Goal: Answer question/provide support: Share knowledge or assist other users

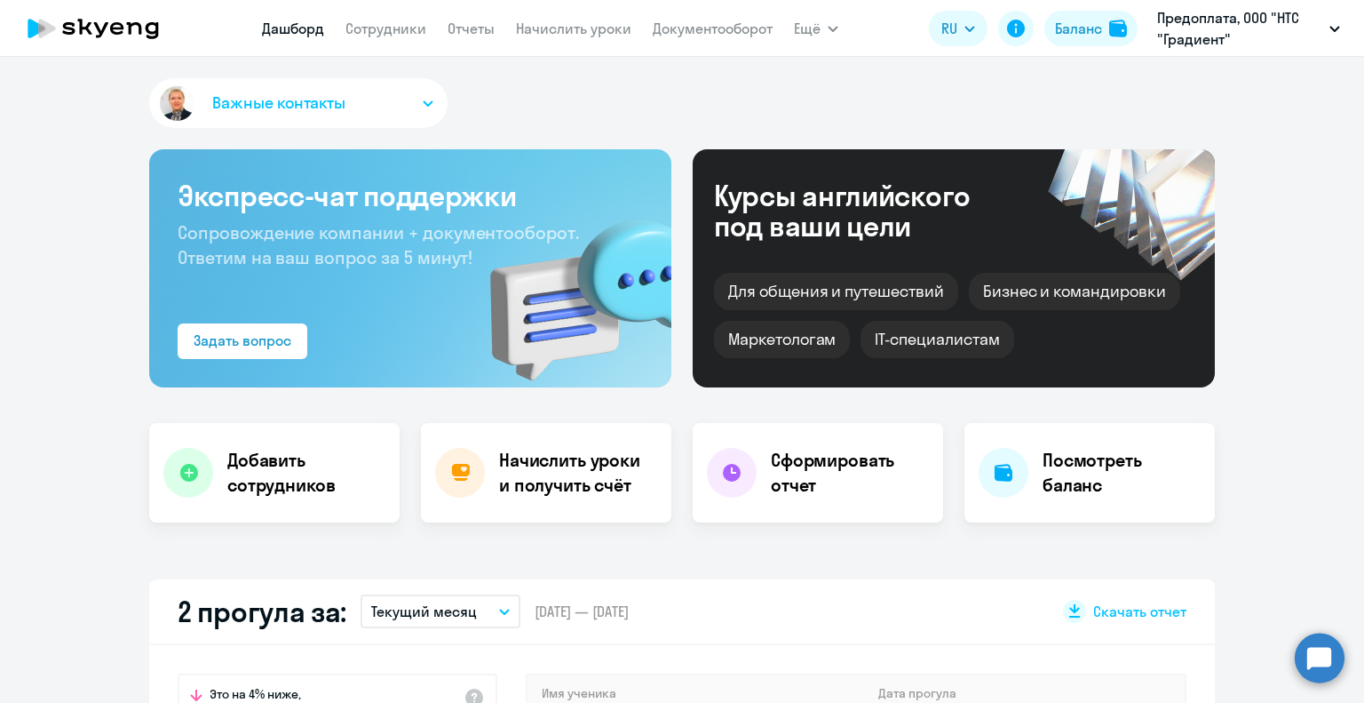
select select "30"
click at [391, 35] on link "Сотрудники" at bounding box center [386, 29] width 81 height 18
select select "30"
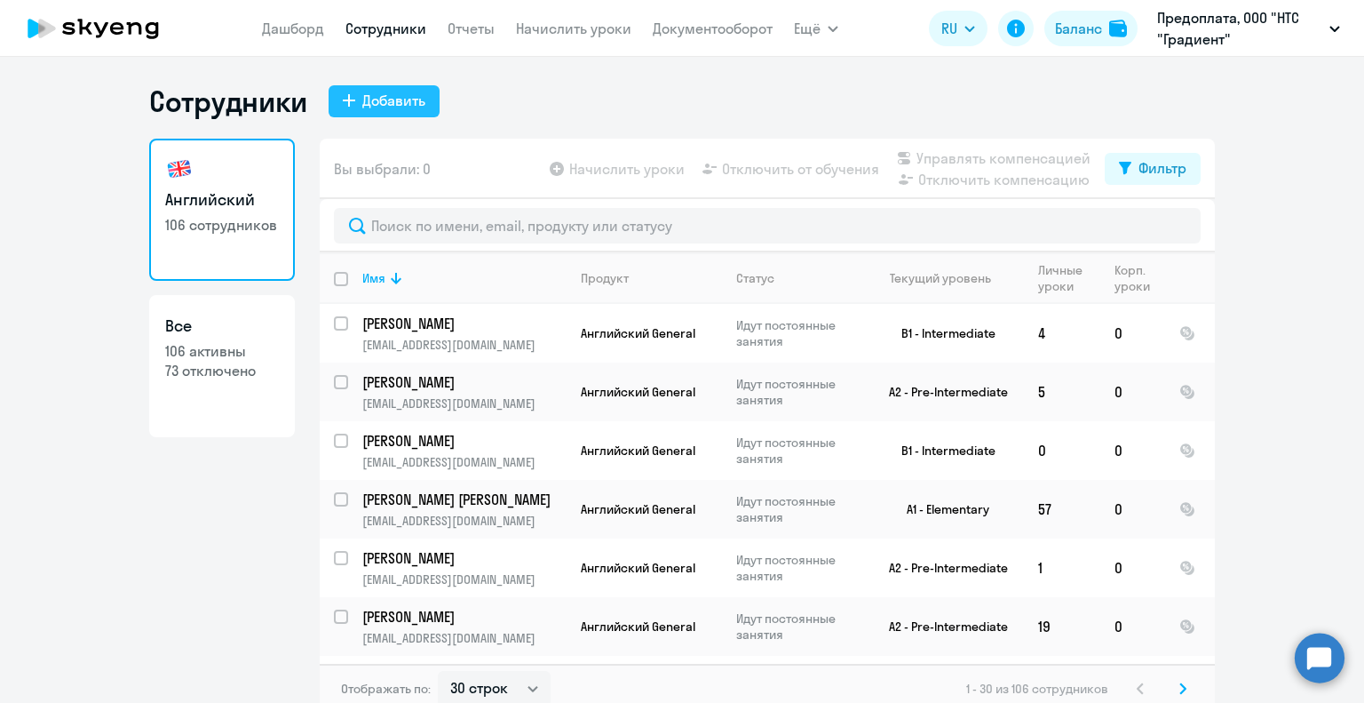
click at [427, 96] on button "Добавить" at bounding box center [384, 101] width 111 height 32
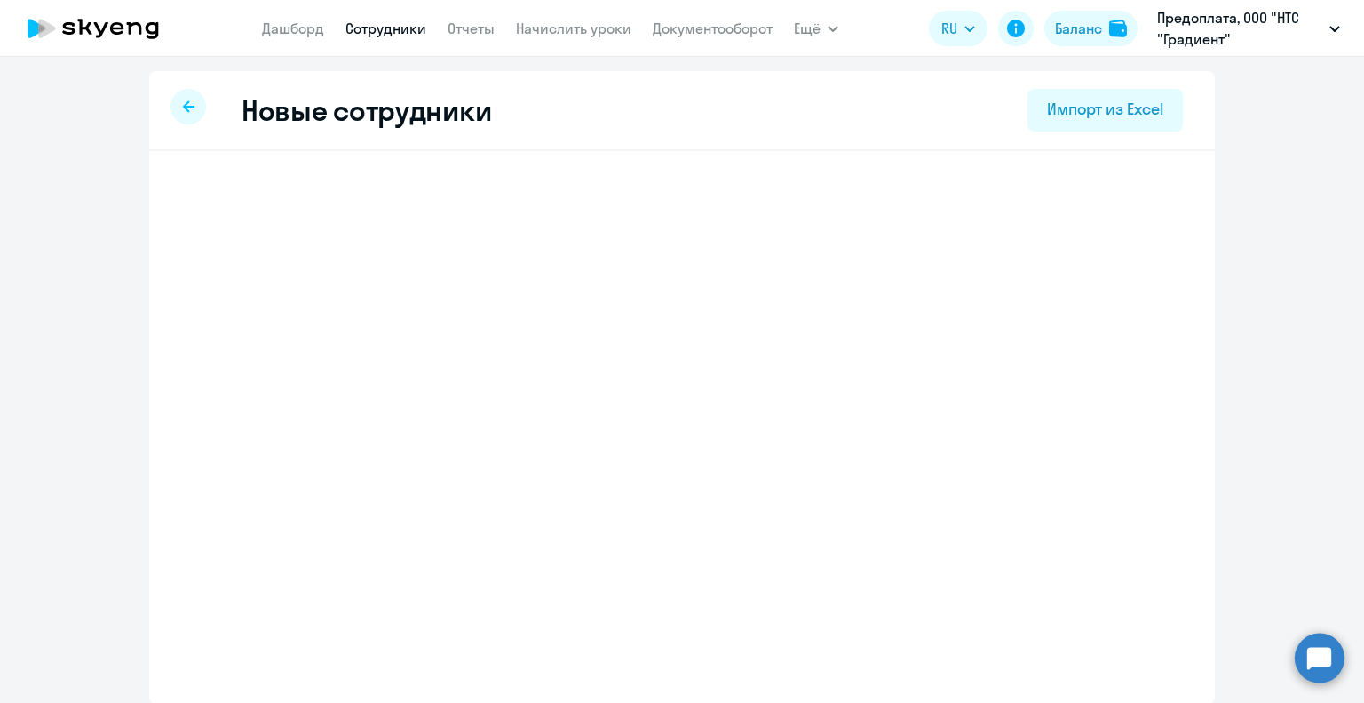
select select "english_adult_not_native_speaker"
select select "3"
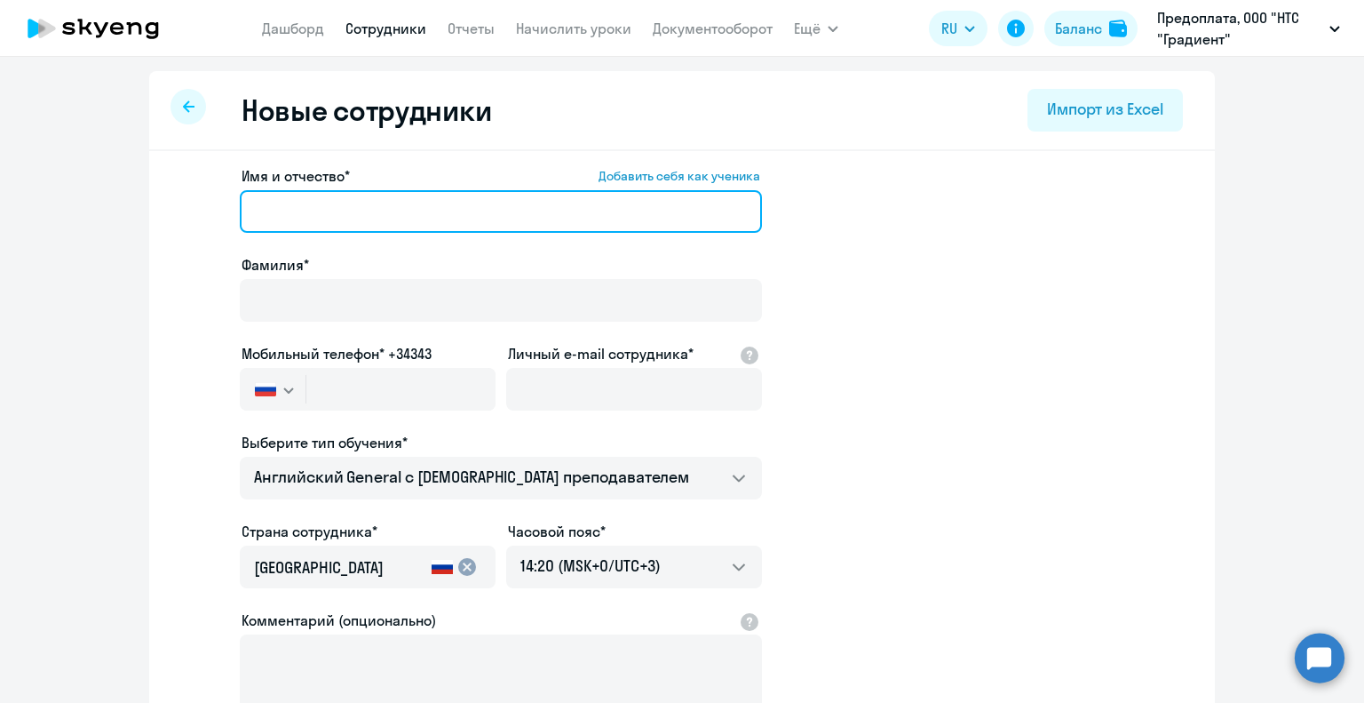
click at [433, 192] on input "Имя и отчество* Добавить себя как ученика" at bounding box center [501, 211] width 522 height 43
type input "F"
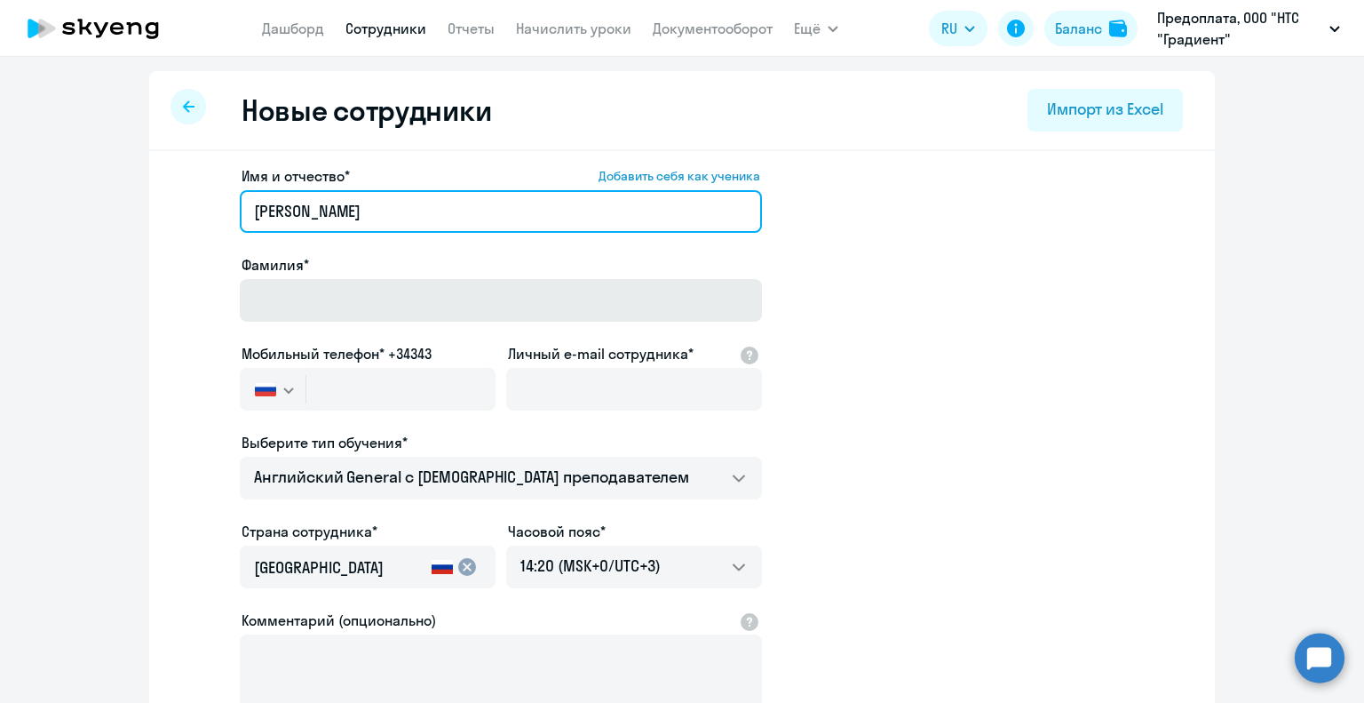
type input "[PERSON_NAME]"
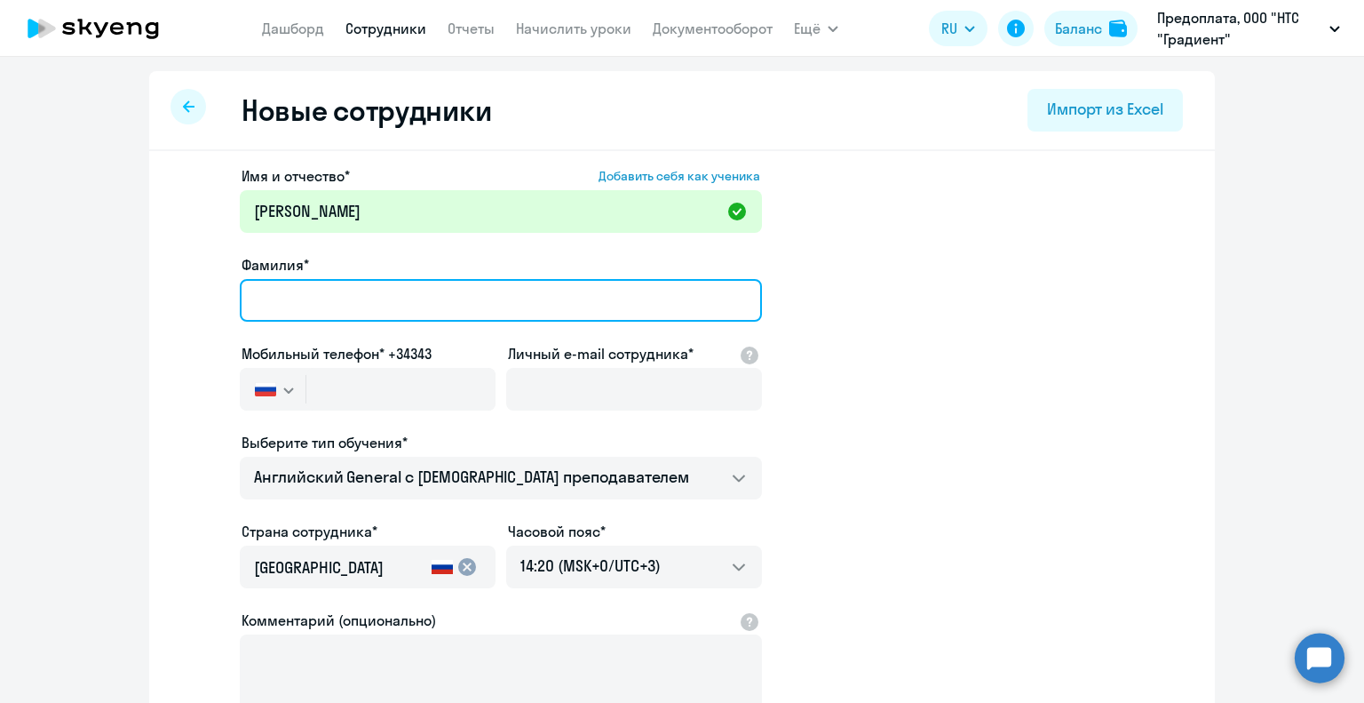
click at [430, 296] on input "Фамилия*" at bounding box center [501, 300] width 522 height 43
type input "[PERSON_NAME]"
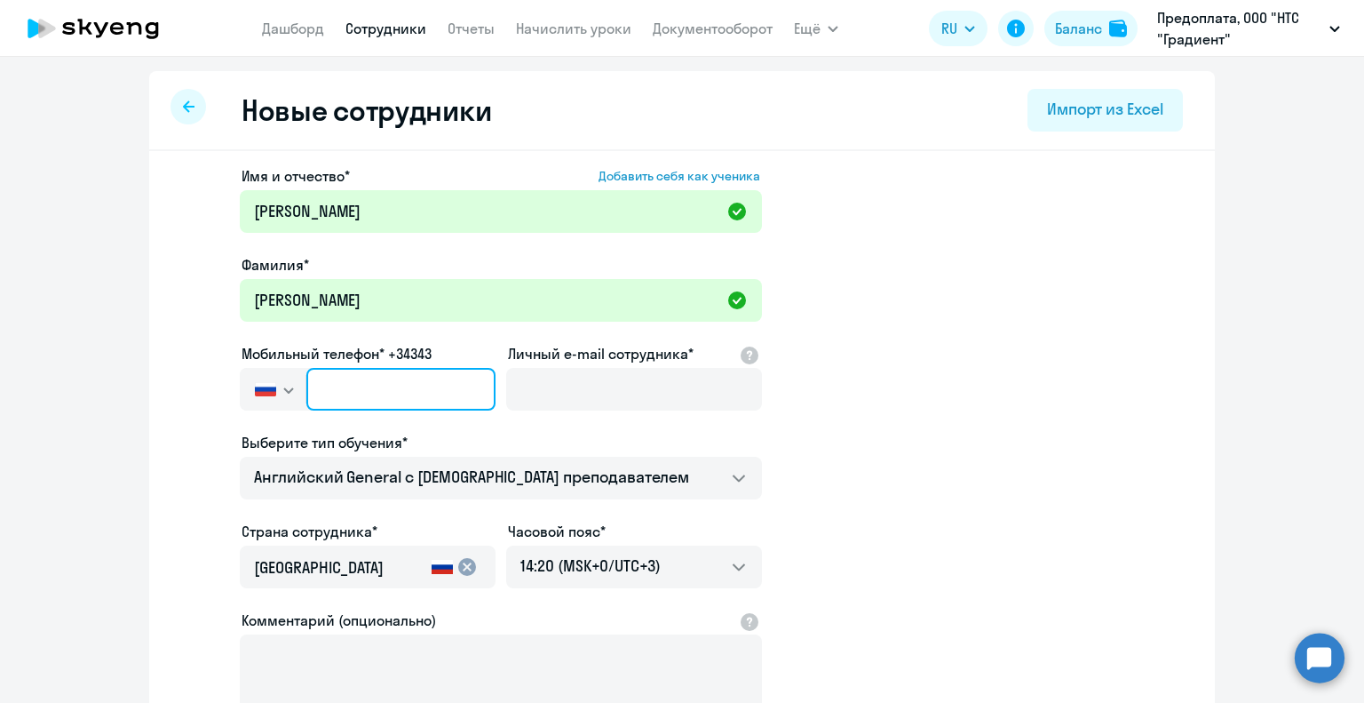
click at [424, 396] on input "text" at bounding box center [400, 389] width 189 height 43
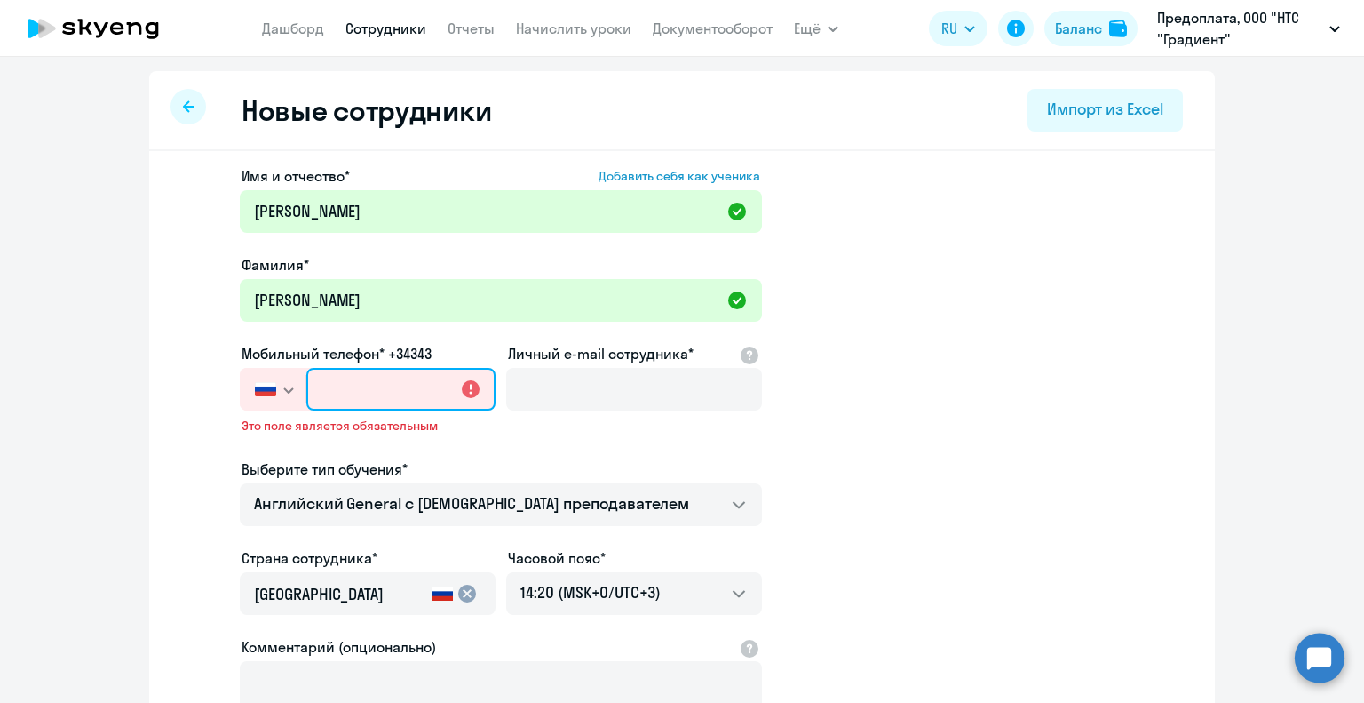
click at [399, 376] on input "text" at bounding box center [400, 389] width 189 height 43
paste input "[PHONE_NUMBER]"
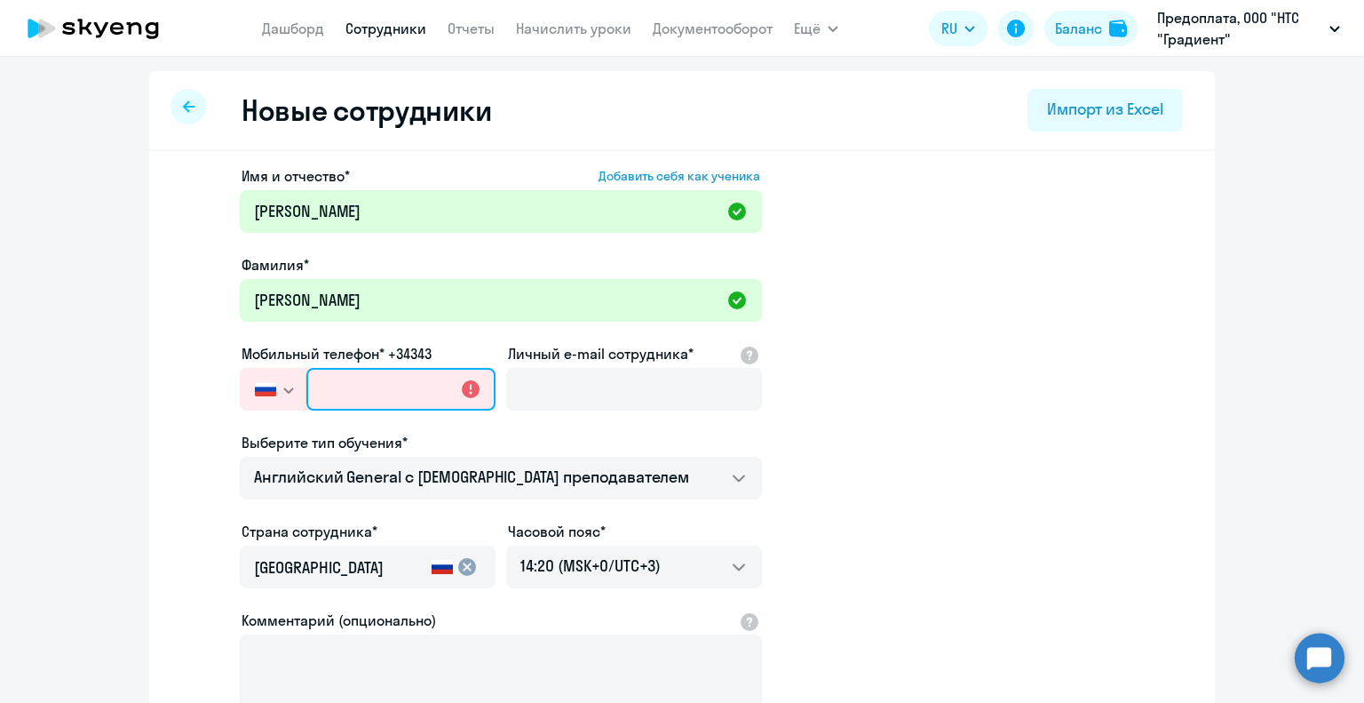
type input "[PHONE_NUMBER]"
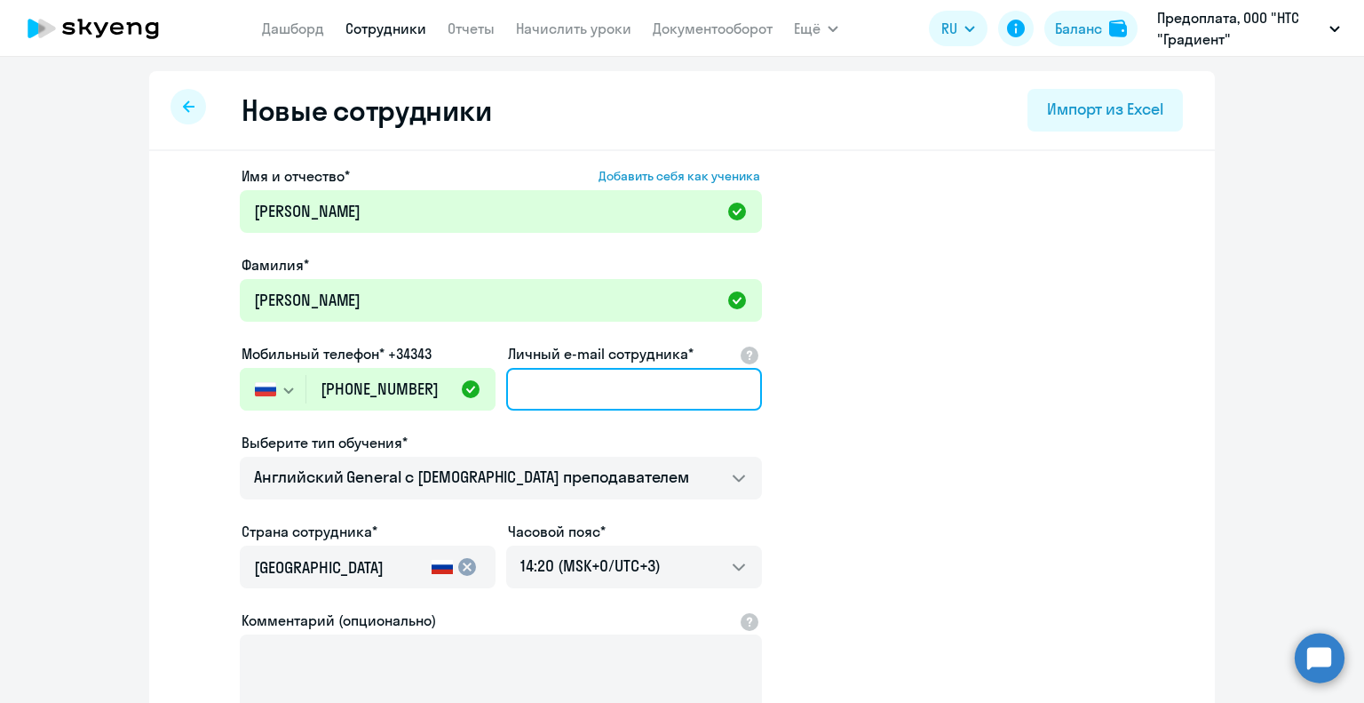
click at [577, 373] on input "Личный e-mail сотрудника*" at bounding box center [634, 389] width 256 height 43
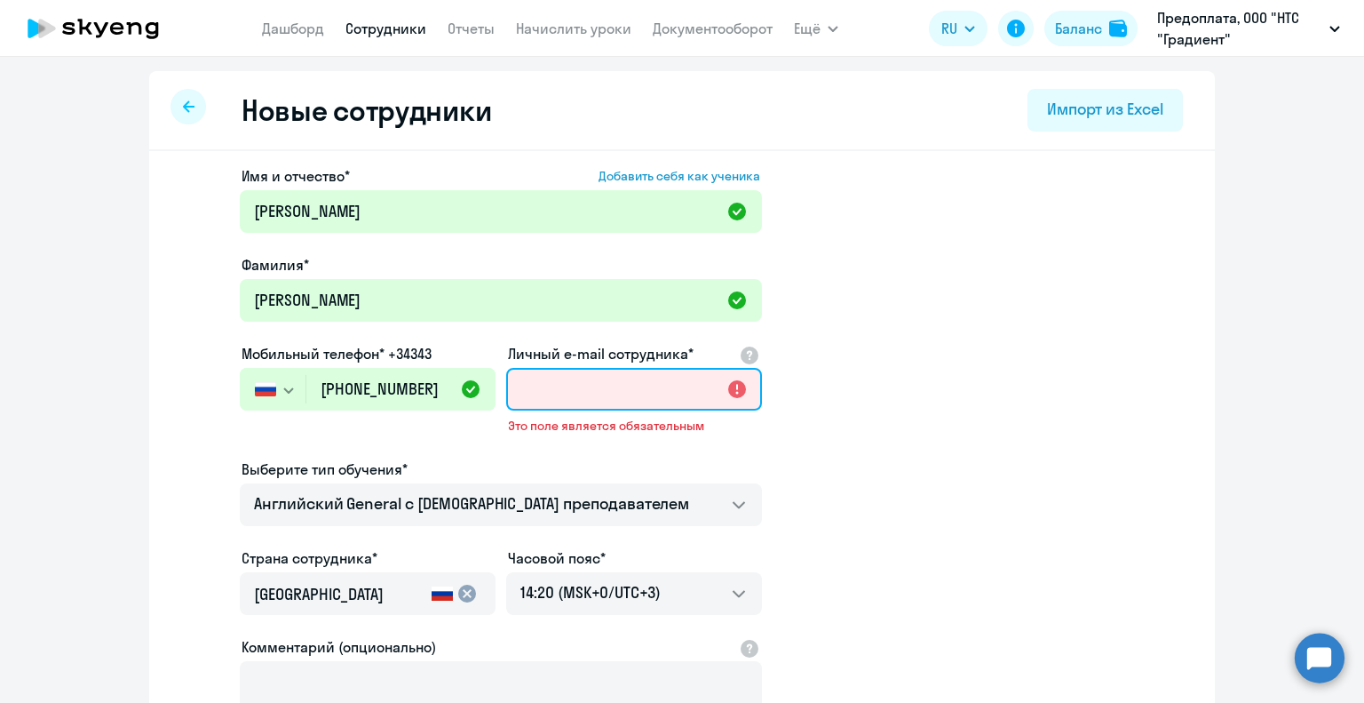
click at [595, 391] on input "Личный e-mail сотрудника*" at bounding box center [634, 389] width 256 height 43
paste input "[EMAIL_ADDRESS][DOMAIN_NAME]"
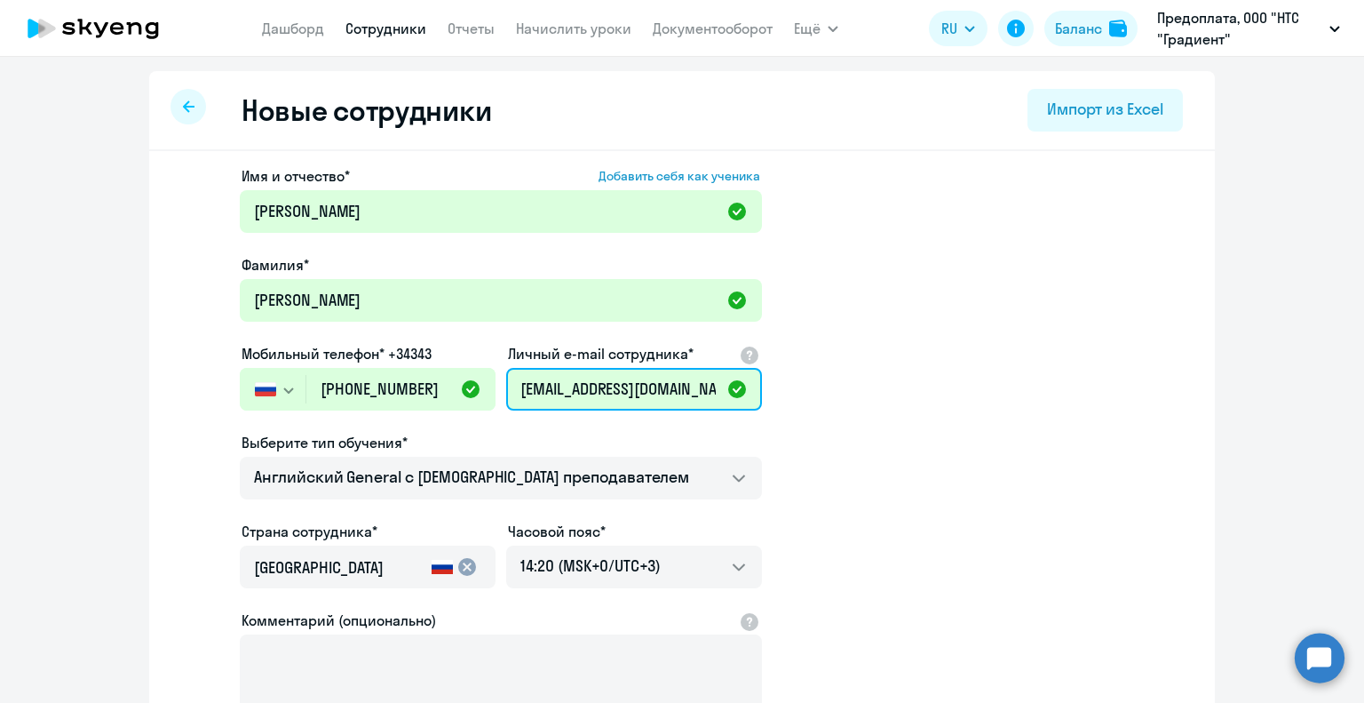
type input "[EMAIL_ADDRESS][DOMAIN_NAME]"
click at [945, 352] on app-new-student-form "Имя и отчество* Добавить себя как ученика [PERSON_NAME]* [PERSON_NAME] телефон*…" at bounding box center [682, 481] width 1009 height 633
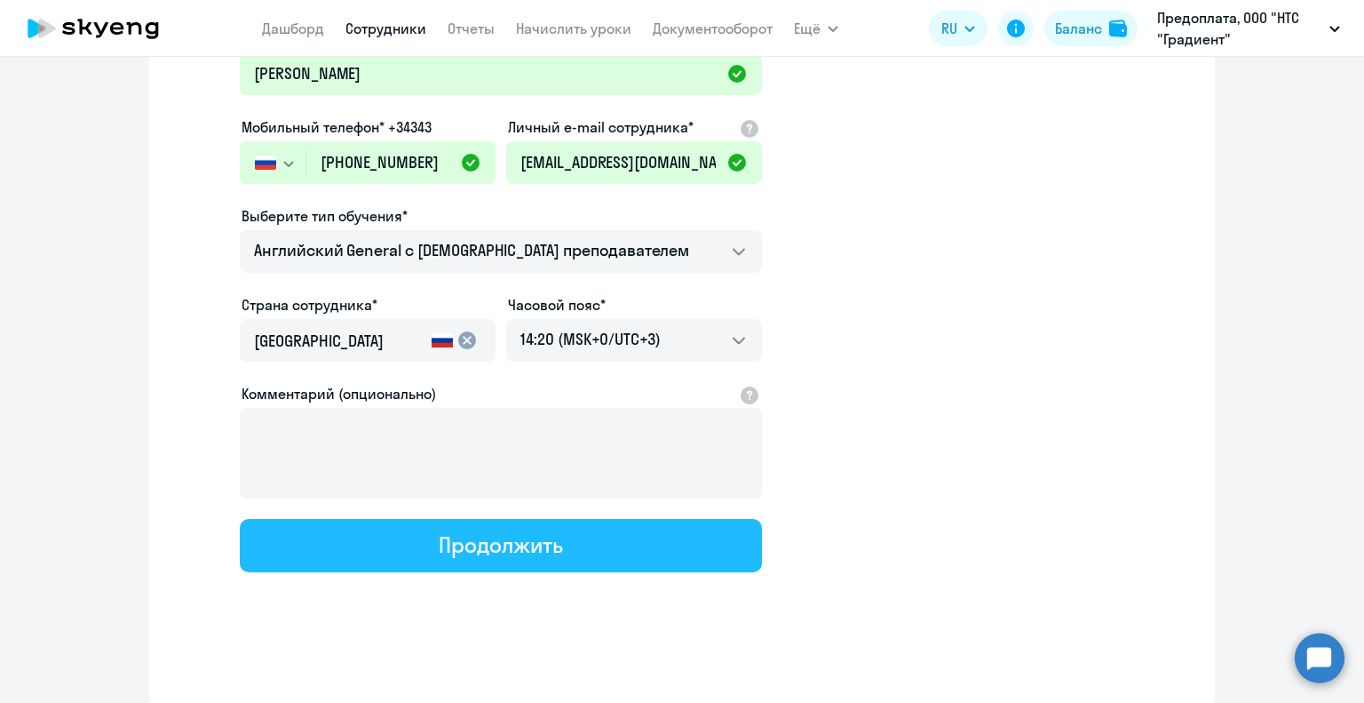
click at [591, 560] on button "Продолжить" at bounding box center [501, 545] width 522 height 53
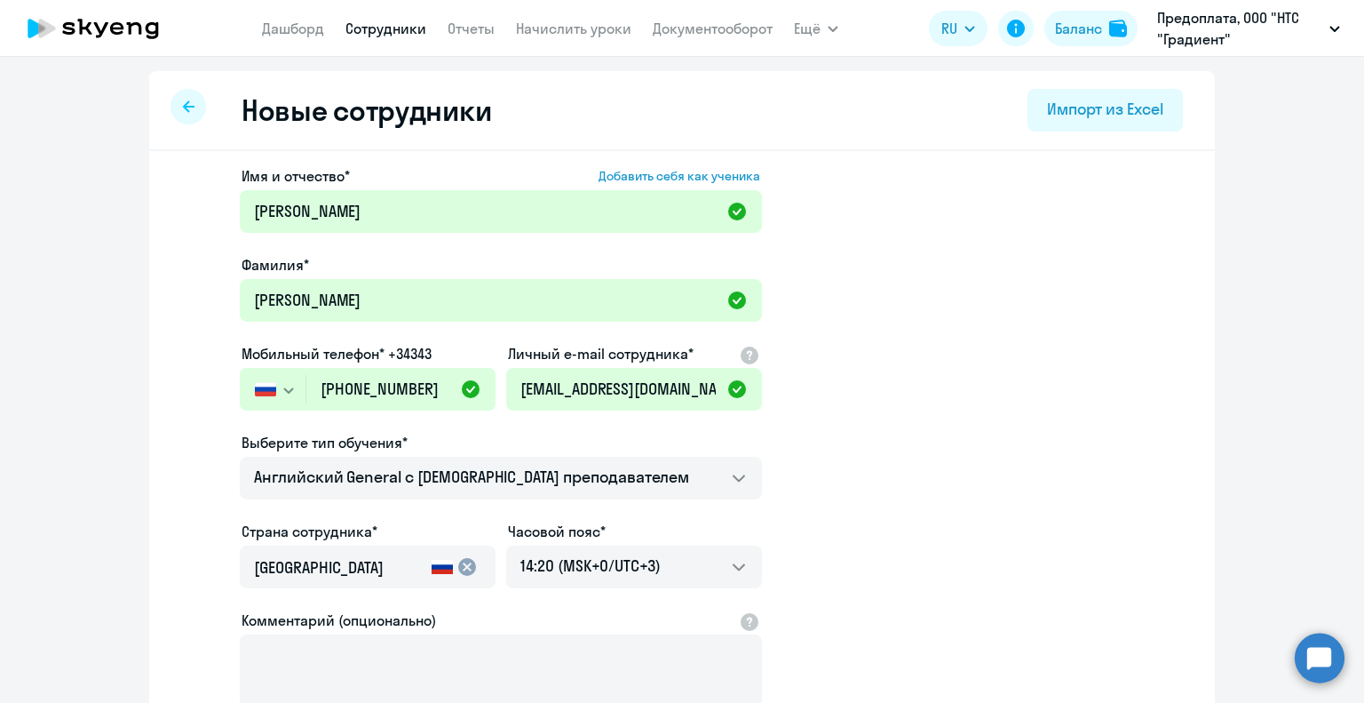
select select "english_adult_not_native_speaker"
select select "3"
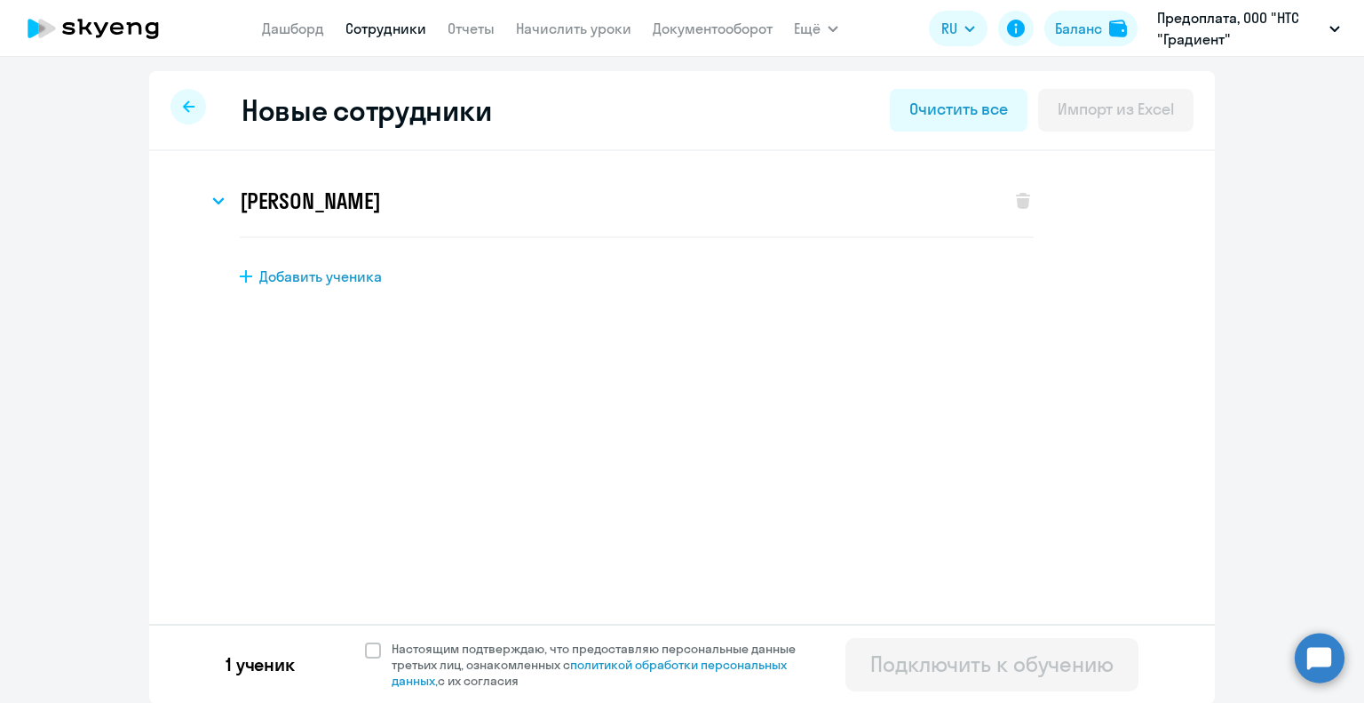
scroll to position [0, 0]
click at [366, 648] on span at bounding box center [373, 650] width 16 height 16
click at [365, 640] on input "Настоящим подтверждаю, что предоставляю персональные данные третьих лиц, ознако…" at bounding box center [364, 640] width 1 height 1
checkbox input "true"
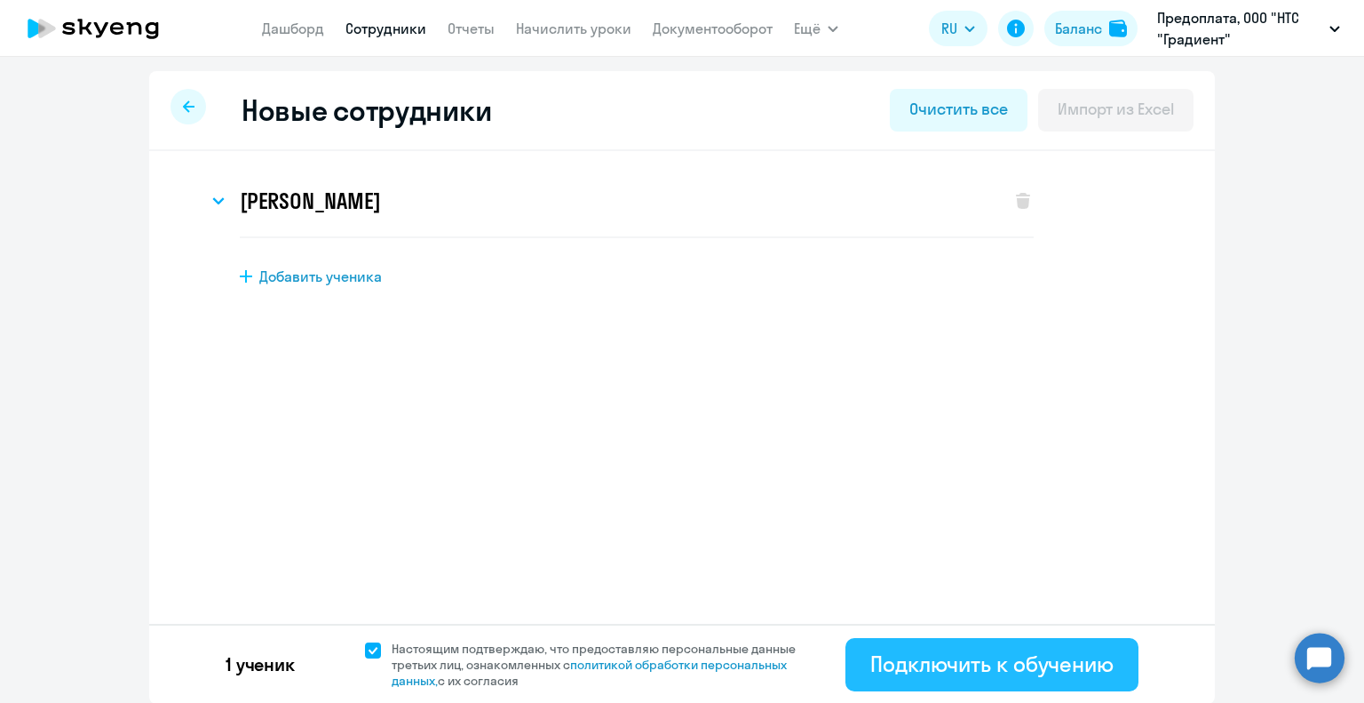
click at [924, 640] on button "Подключить к обучению" at bounding box center [992, 664] width 293 height 53
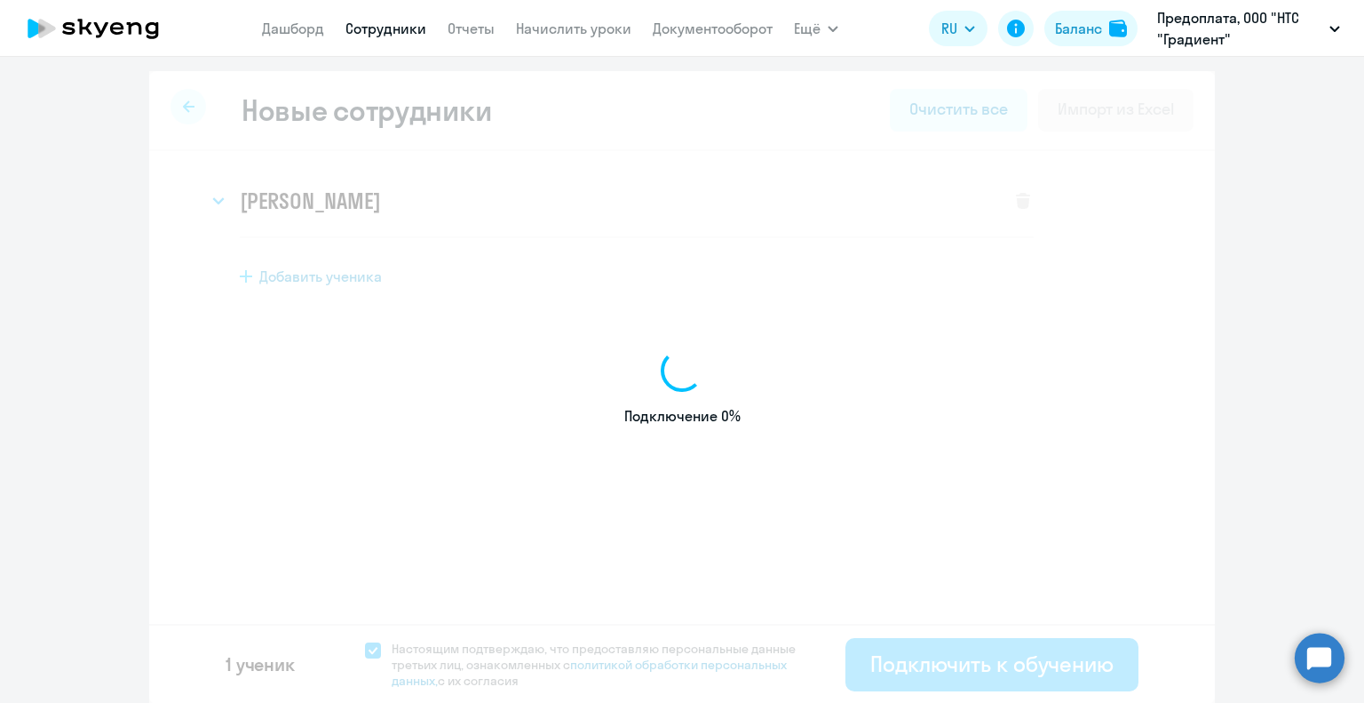
select select "english_adult_not_native_speaker"
select select "3"
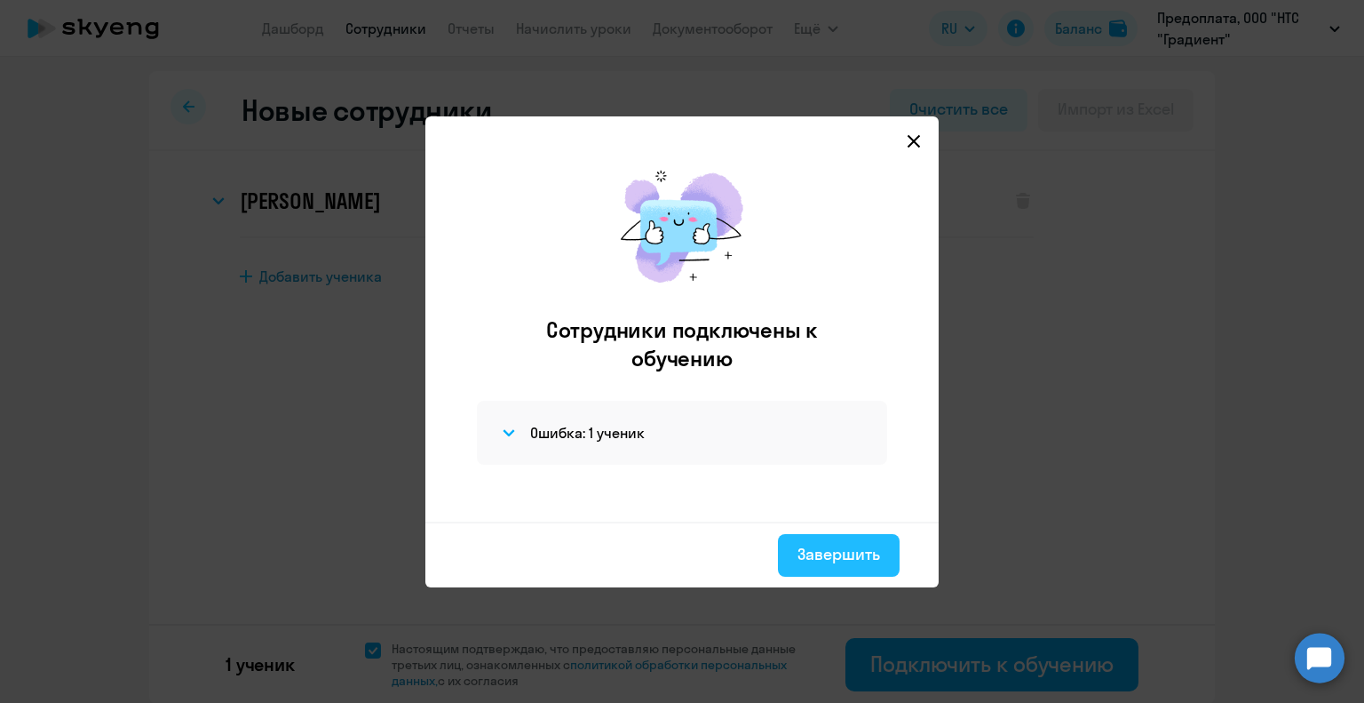
click at [871, 566] on button "Завершить" at bounding box center [839, 555] width 122 height 43
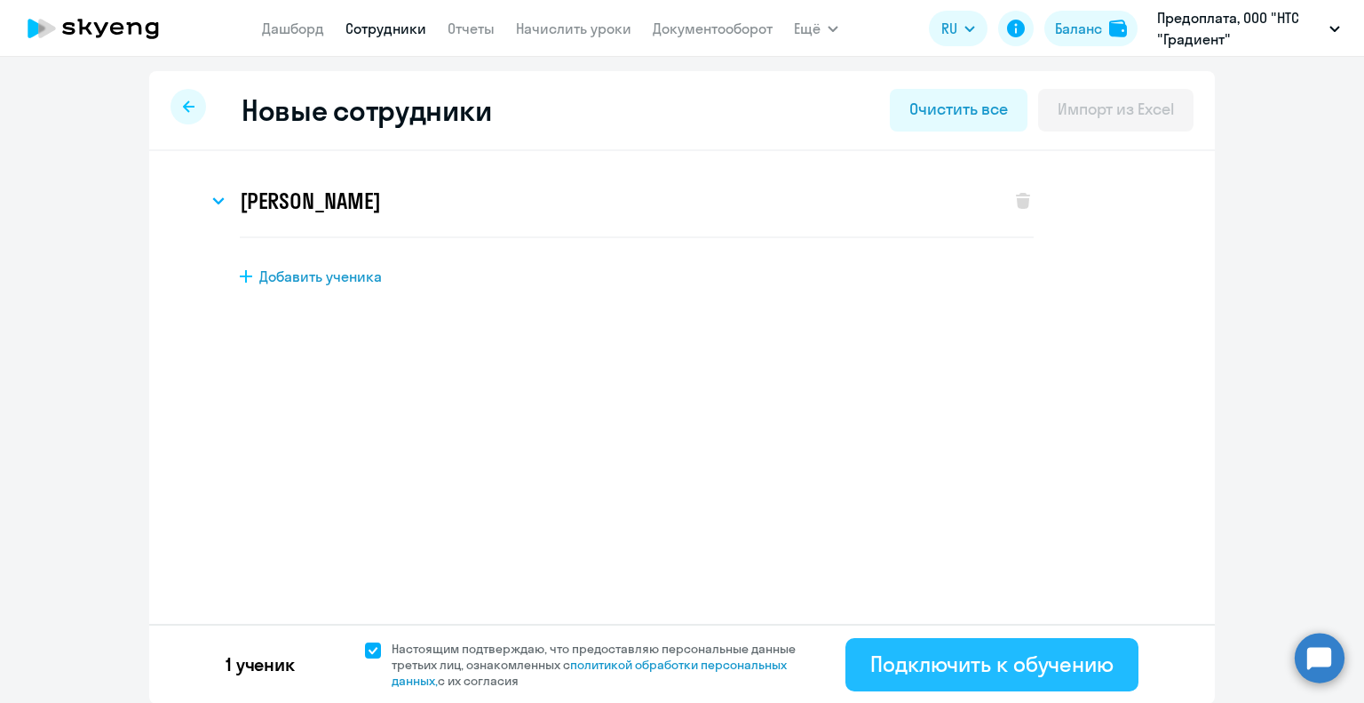
click at [890, 660] on div "Подключить к обучению" at bounding box center [991, 663] width 243 height 28
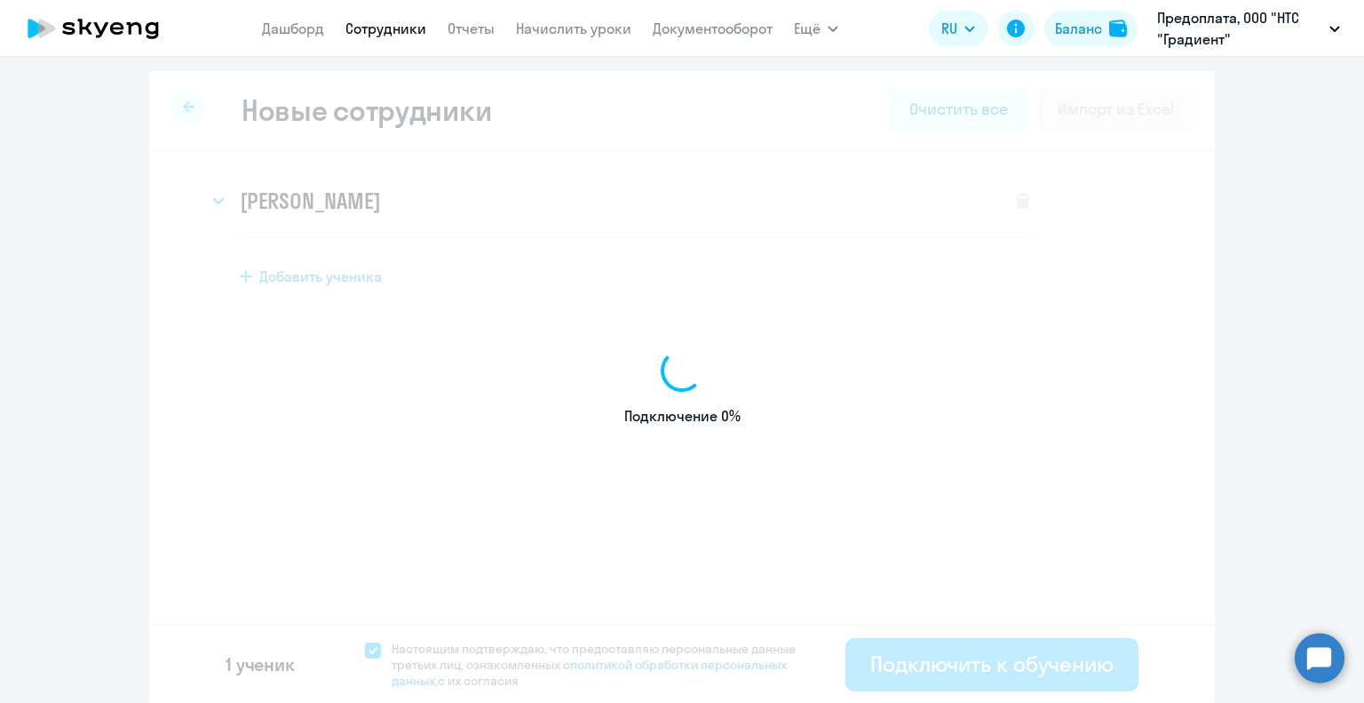
select select "english_adult_not_native_speaker"
select select "3"
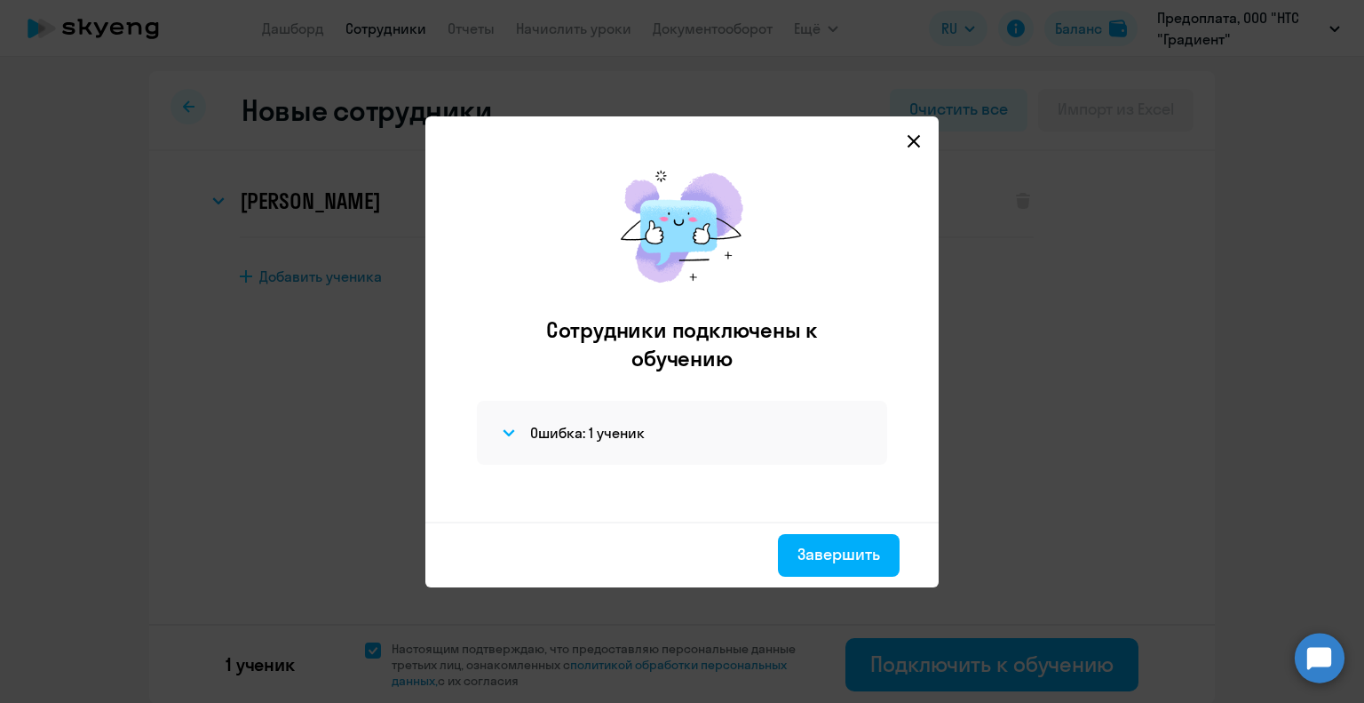
click at [923, 138] on svg-icon at bounding box center [913, 141] width 21 height 21
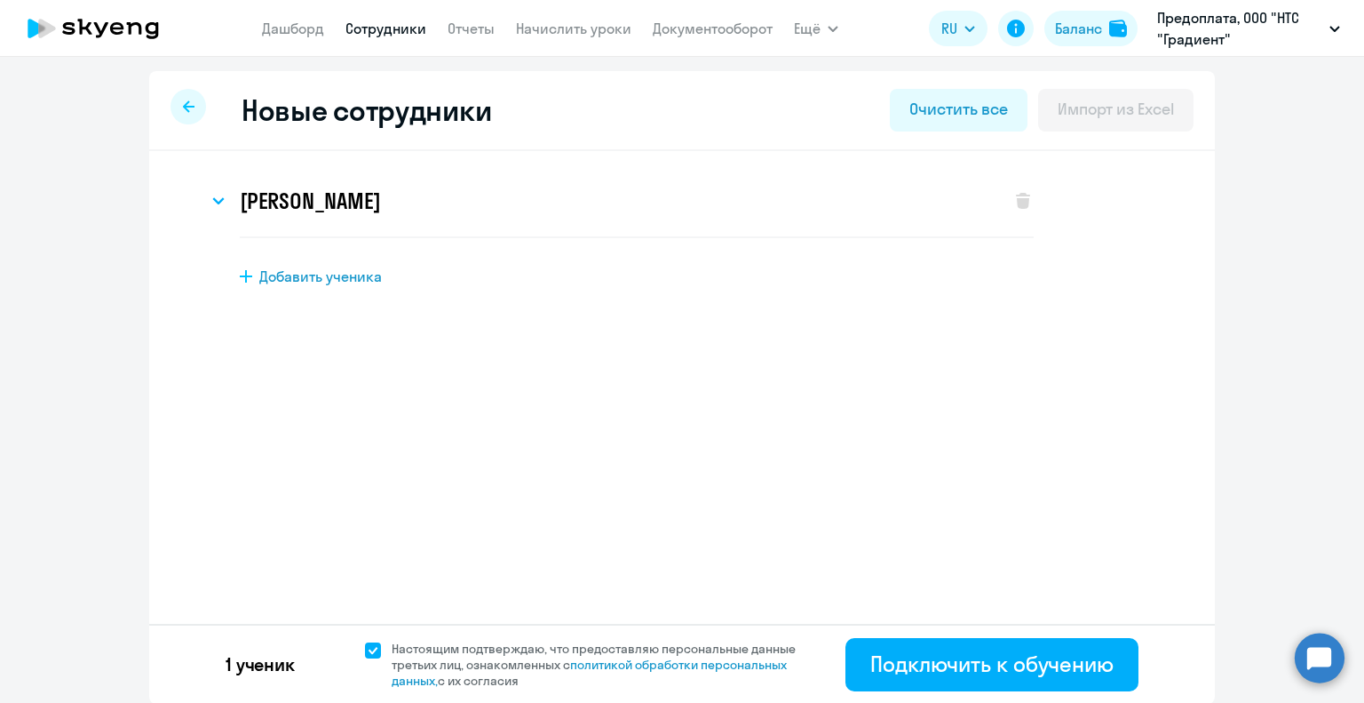
click at [1314, 656] on circle at bounding box center [1320, 657] width 50 height 50
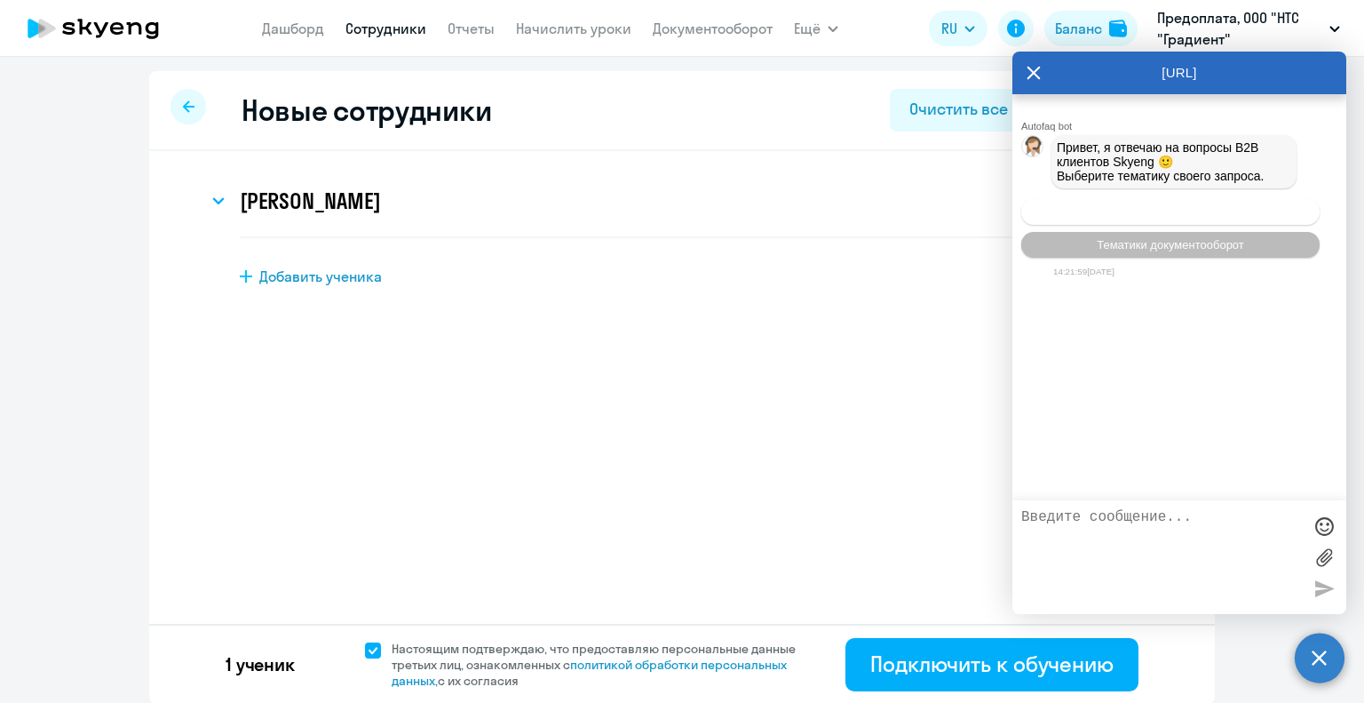
click at [1157, 225] on button "Операционное сопровождение" at bounding box center [1170, 212] width 298 height 26
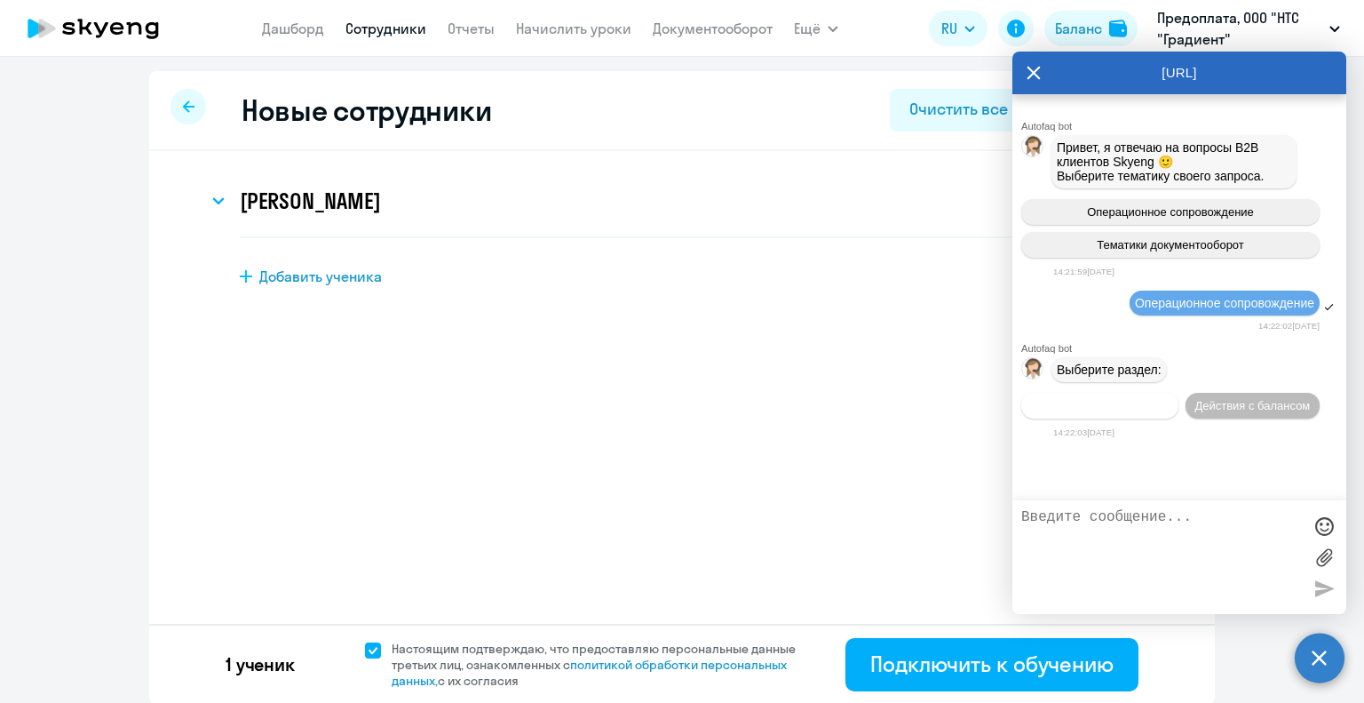
drag, startPoint x: 1159, startPoint y: 427, endPoint x: 1153, endPoint y: 418, distance: 10.8
click at [1153, 418] on div "Действия по сотрудникам Действия с балансом" at bounding box center [1180, 406] width 334 height 40
click at [1153, 412] on span "Действия по сотрудникам" at bounding box center [1100, 405] width 138 height 13
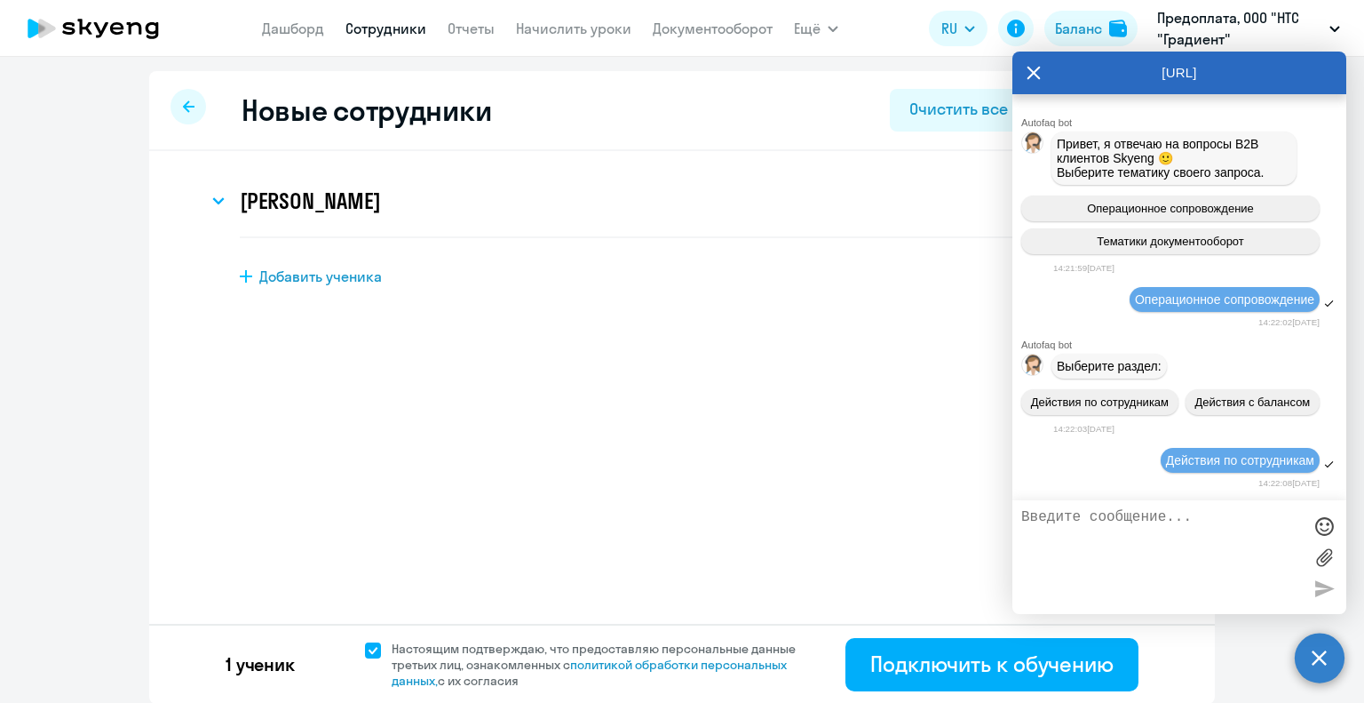
scroll to position [222, 0]
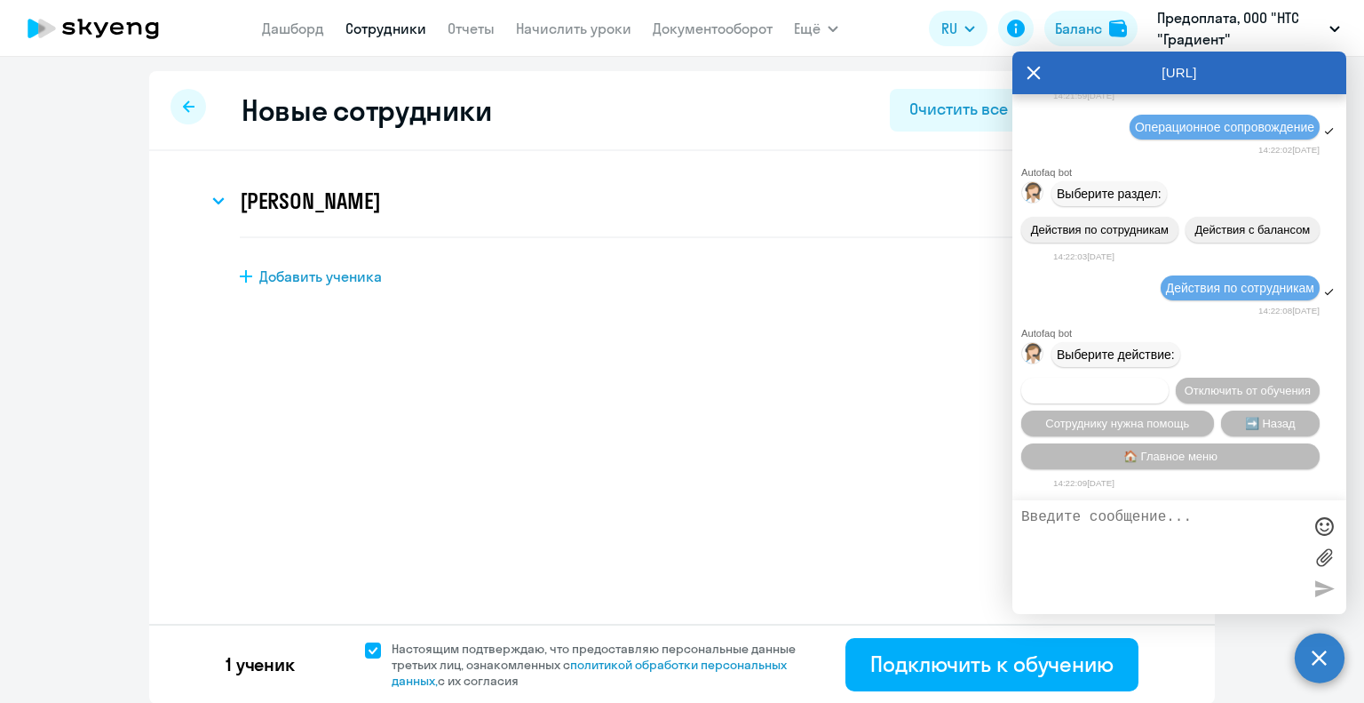
click at [1148, 384] on span "Подключить к обучению" at bounding box center [1095, 390] width 130 height 13
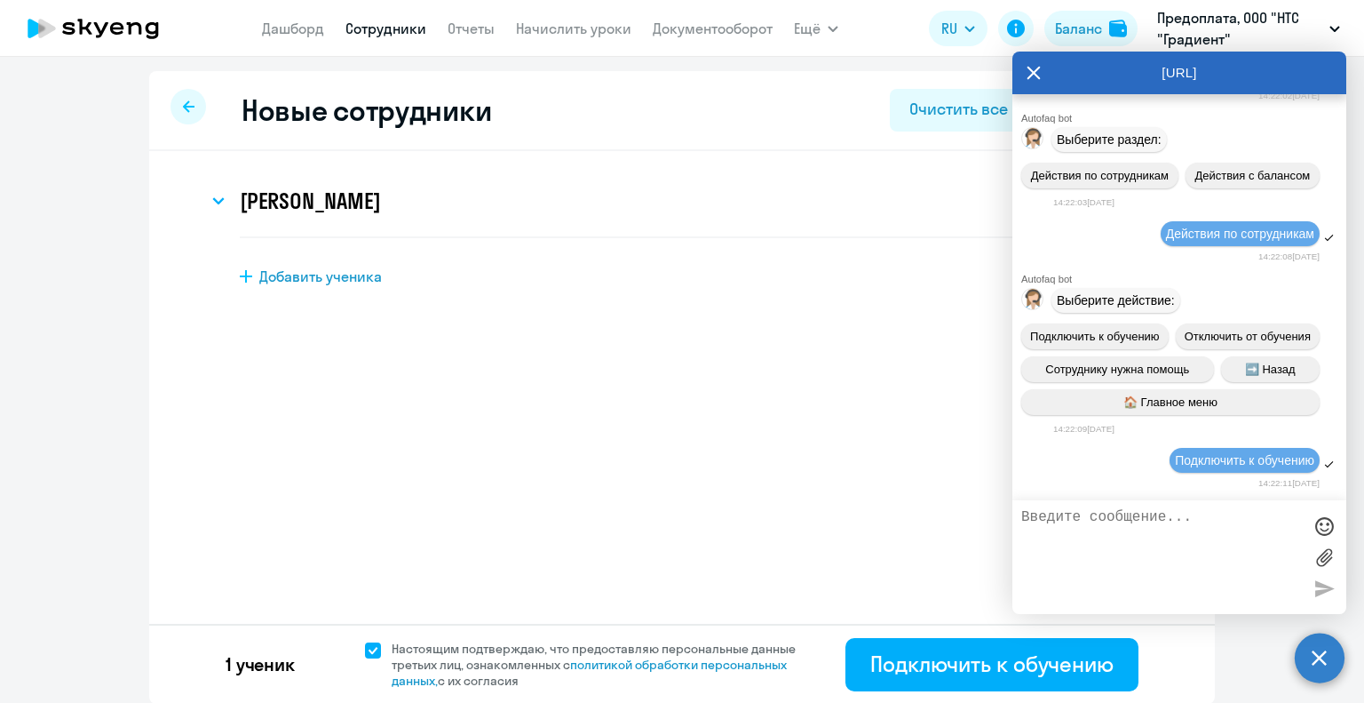
scroll to position [452, 0]
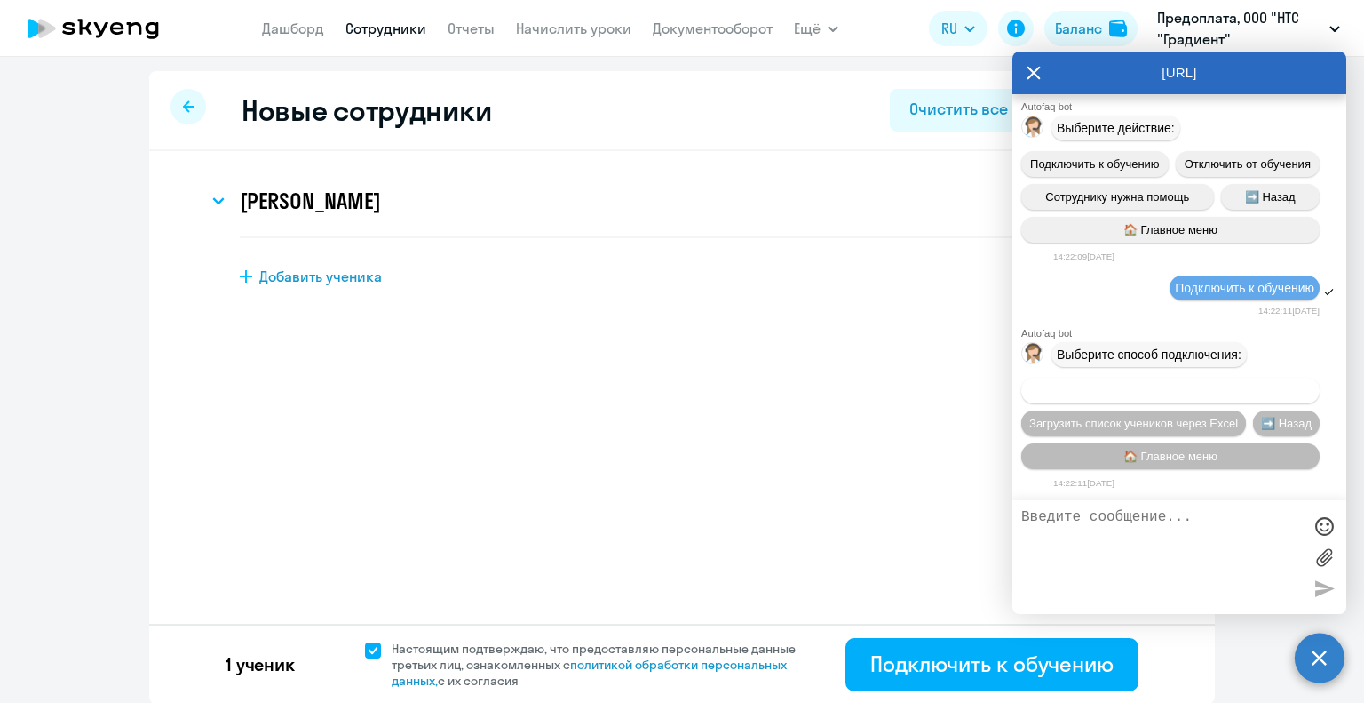
click at [1148, 392] on span "Добавить учеников вручную" at bounding box center [1170, 390] width 151 height 13
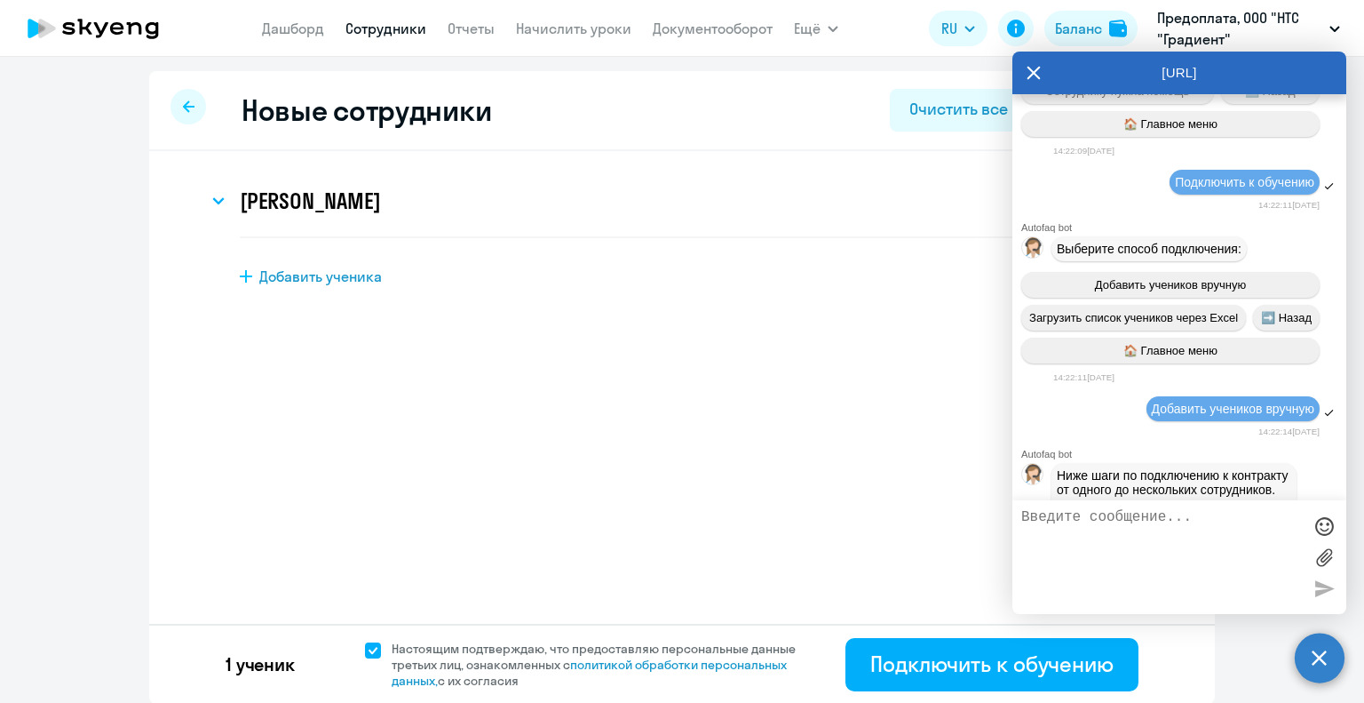
scroll to position [1364, 0]
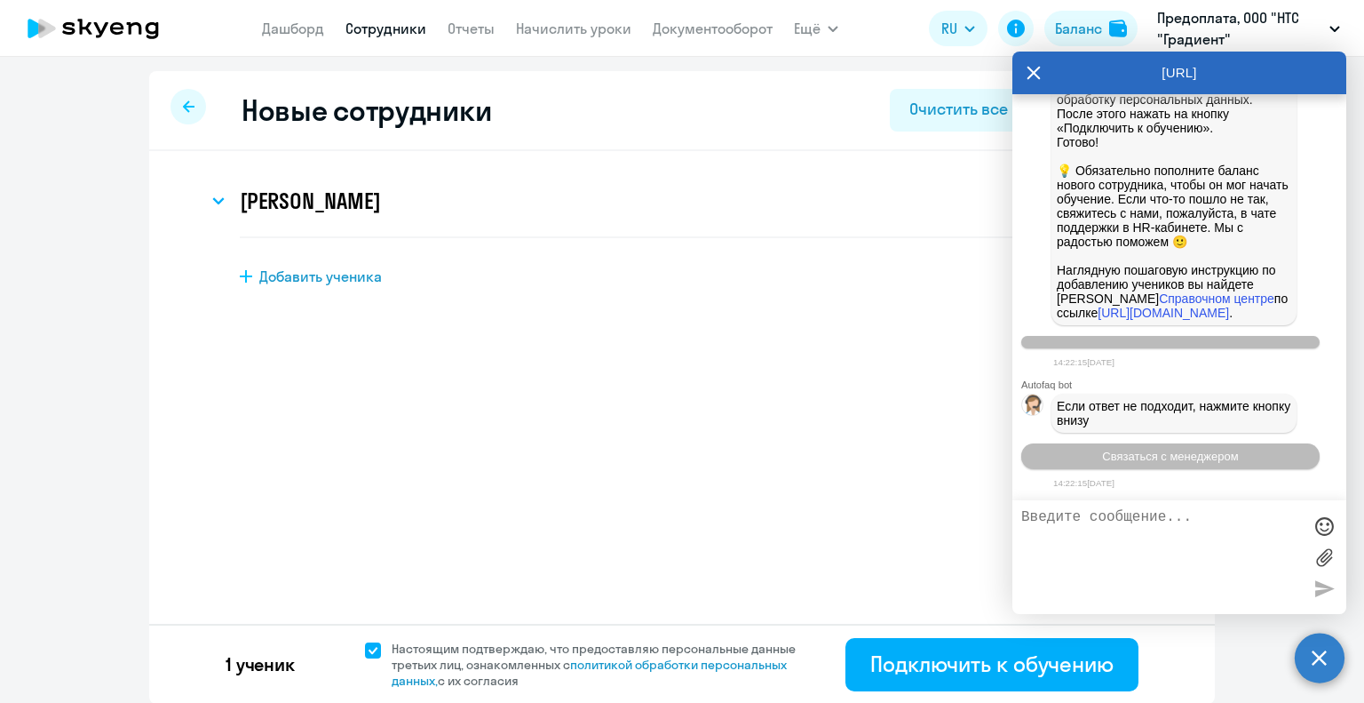
click at [1144, 524] on textarea at bounding box center [1161, 557] width 281 height 96
type textarea "Ж"
paste textarea "[EMAIL_ADDRESS][DOMAIN_NAME]"
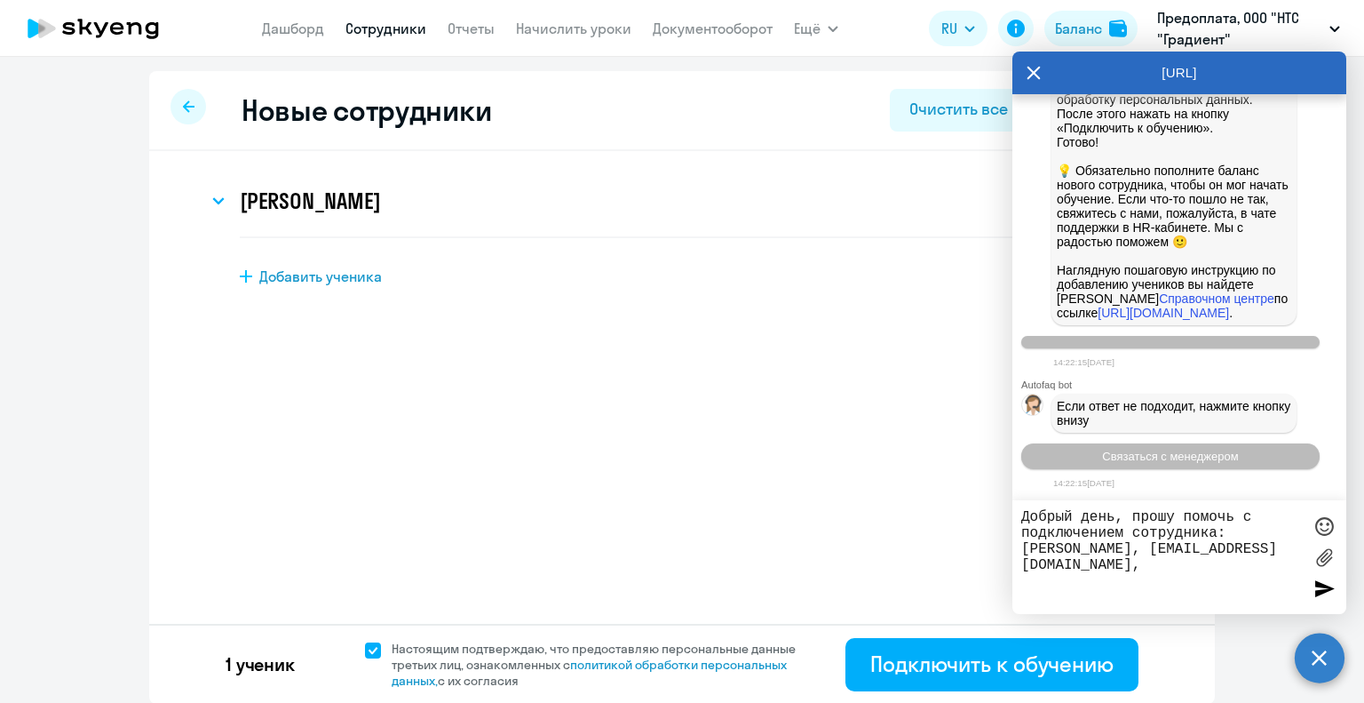
paste textarea "[PHONE_NUMBER]"
type textarea "Добрый день, прошу помочь с подключением сотрудника: [PERSON_NAME], [EMAIL_ADDR…"
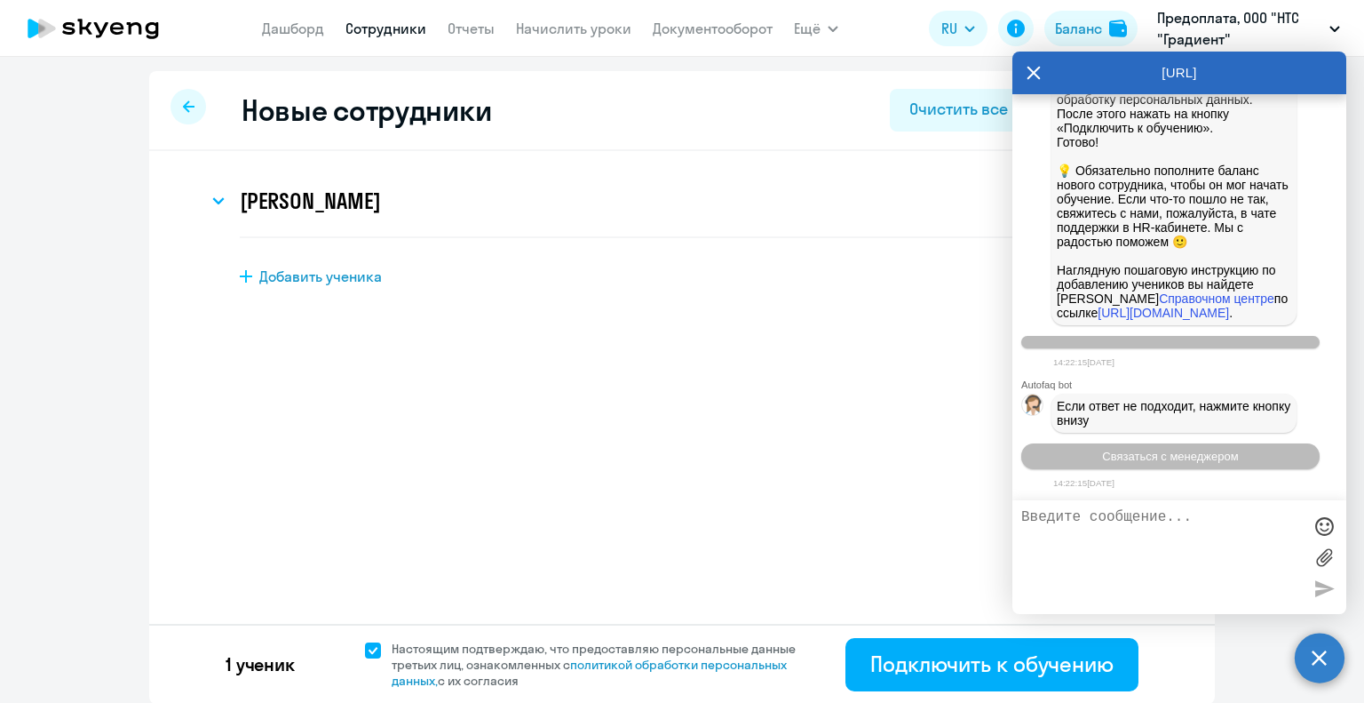
scroll to position [1464, 0]
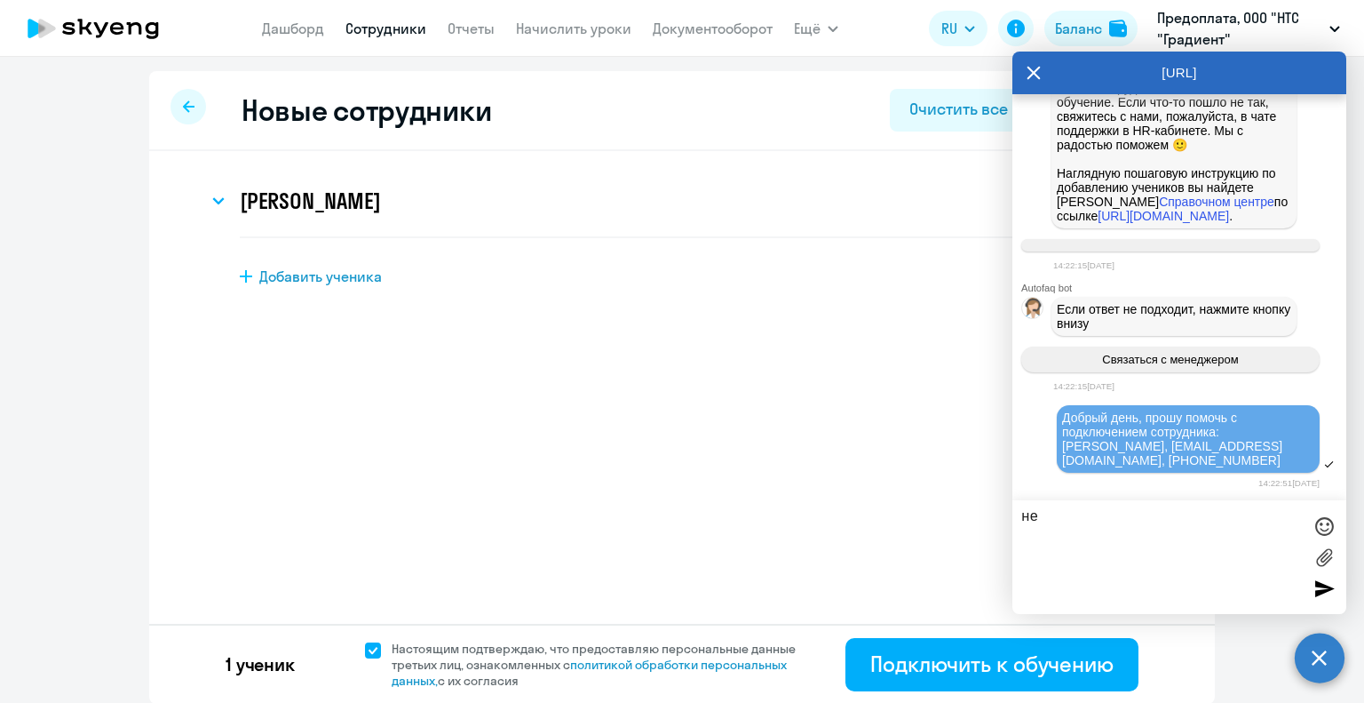
type textarea "н"
type textarea "выдает ошибку при подключении через кабинет"
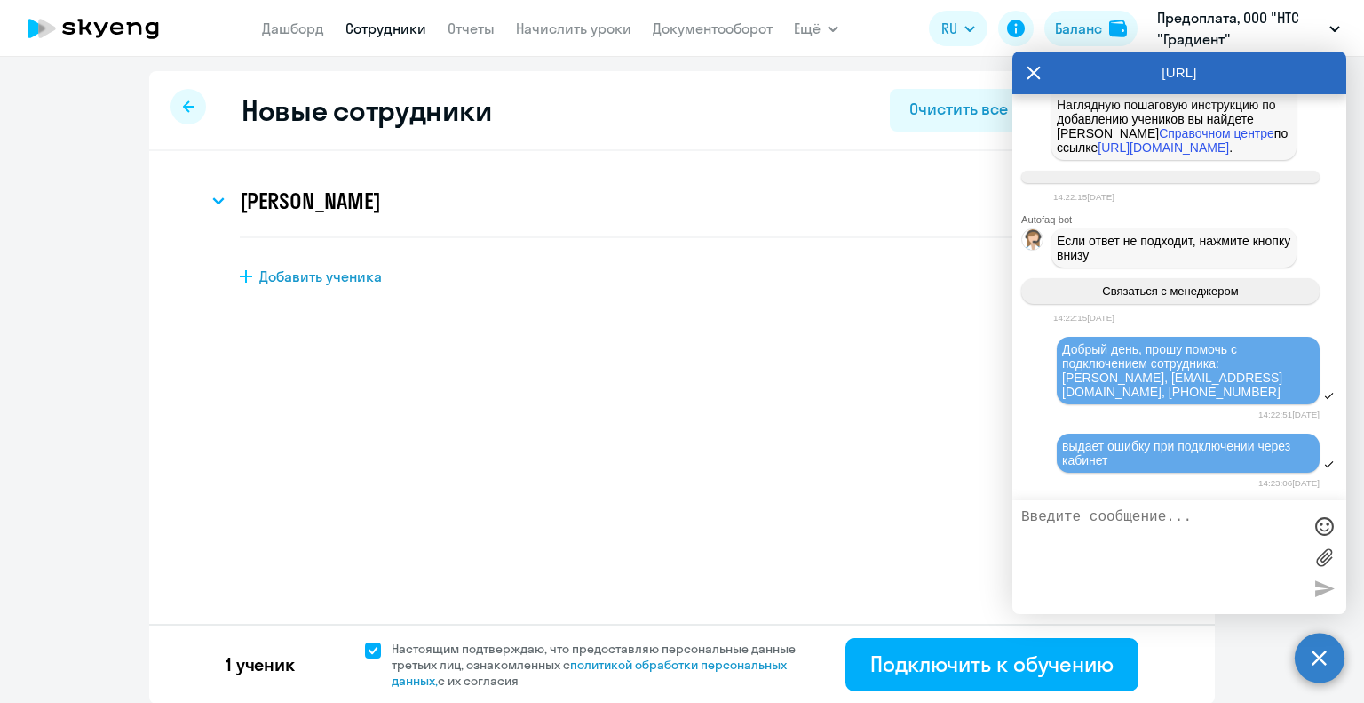
scroll to position [1535, 0]
click at [892, 151] on div "[PERSON_NAME] Имя и отчество* Добавить себя как ученика [PERSON_NAME]* [PERSON_…" at bounding box center [682, 274] width 1066 height 247
click at [1038, 72] on icon at bounding box center [1034, 73] width 14 height 43
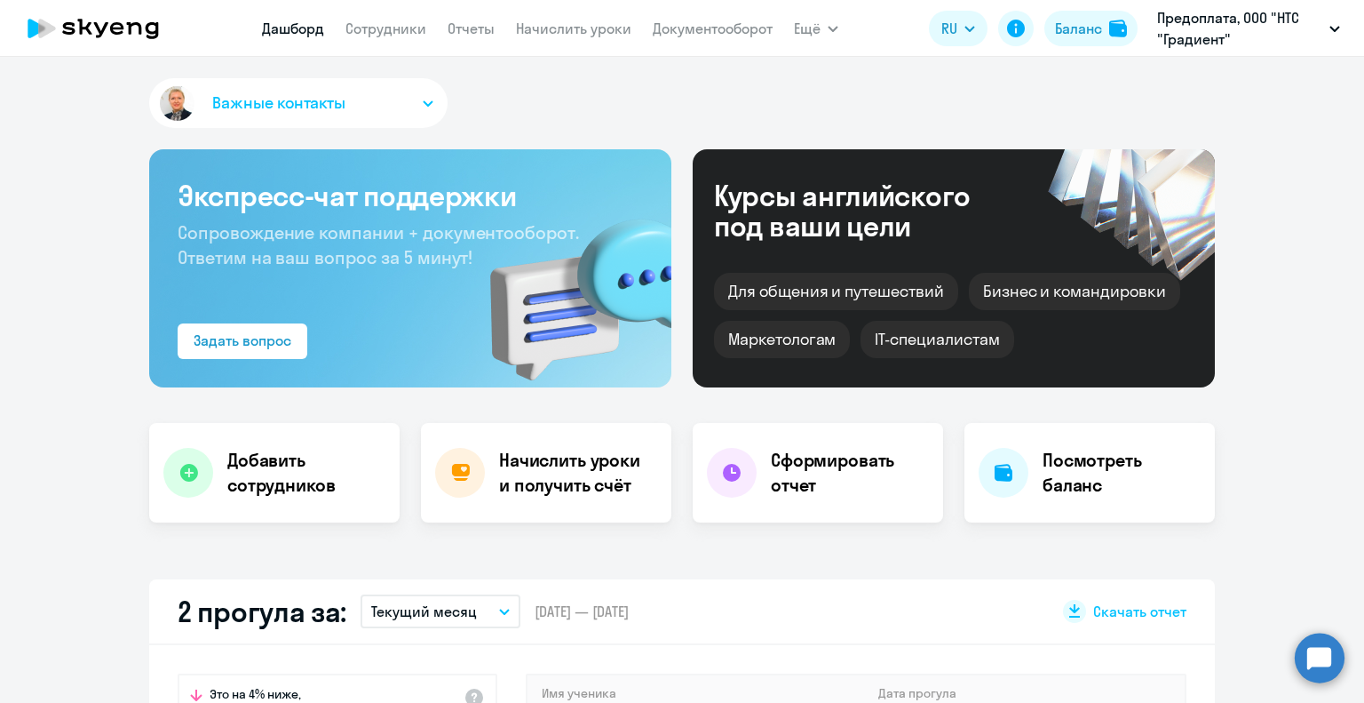
click at [1318, 632] on circle at bounding box center [1320, 657] width 50 height 50
select select "30"
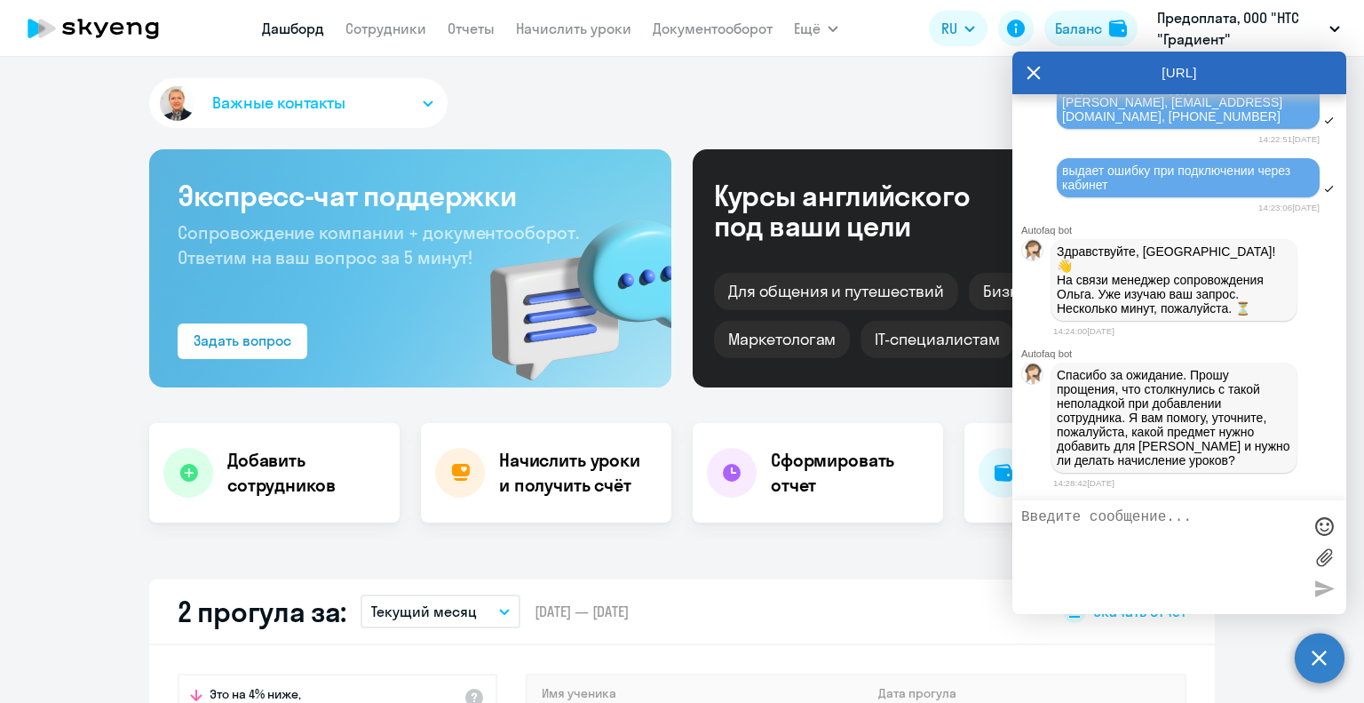
scroll to position [1808, 0]
click at [1138, 538] on textarea at bounding box center [1161, 557] width 281 height 96
type textarea "Н"
click at [1204, 533] on textarea "да, компенсация 20/80 как у остальных, Английский с русскоговорящим преподавате…" at bounding box center [1161, 557] width 281 height 96
type textarea "да, компенсация 20/80 как у остальных, Английский общий с русскоговорящим препо…"
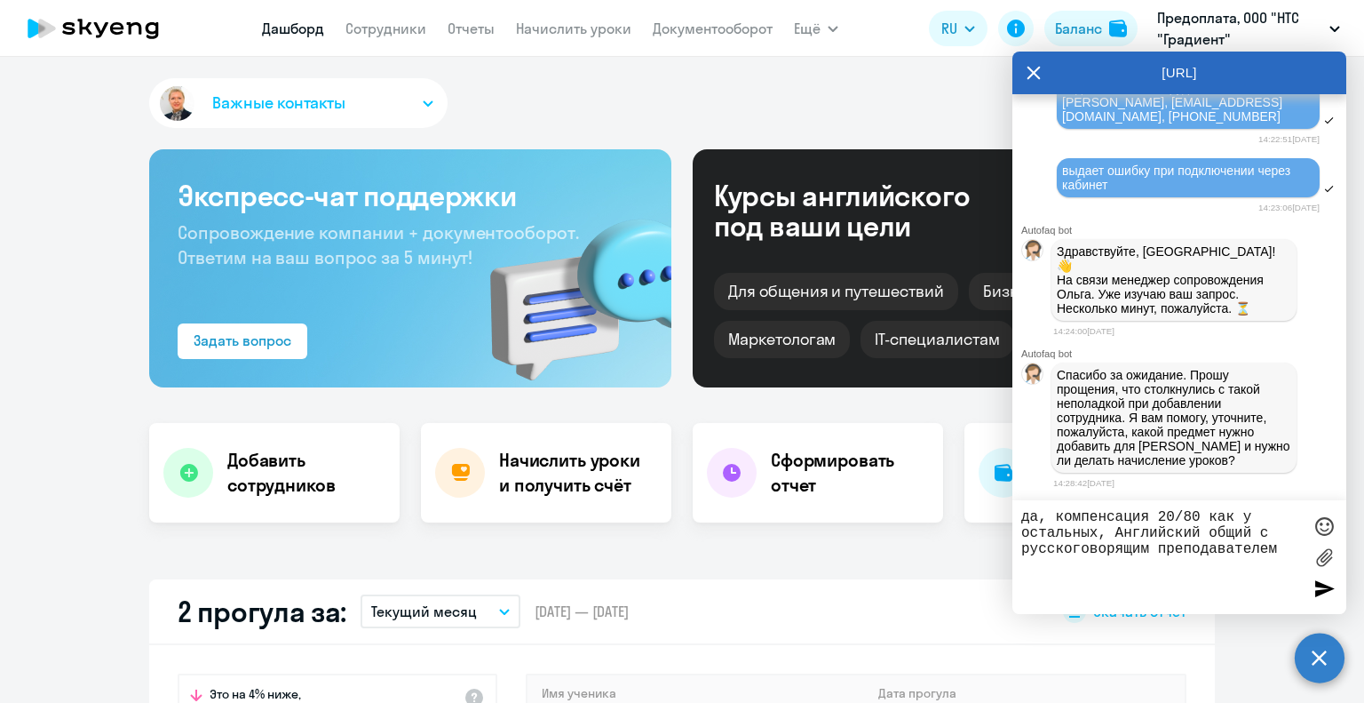
click at [1314, 584] on div at bounding box center [1324, 588] width 27 height 27
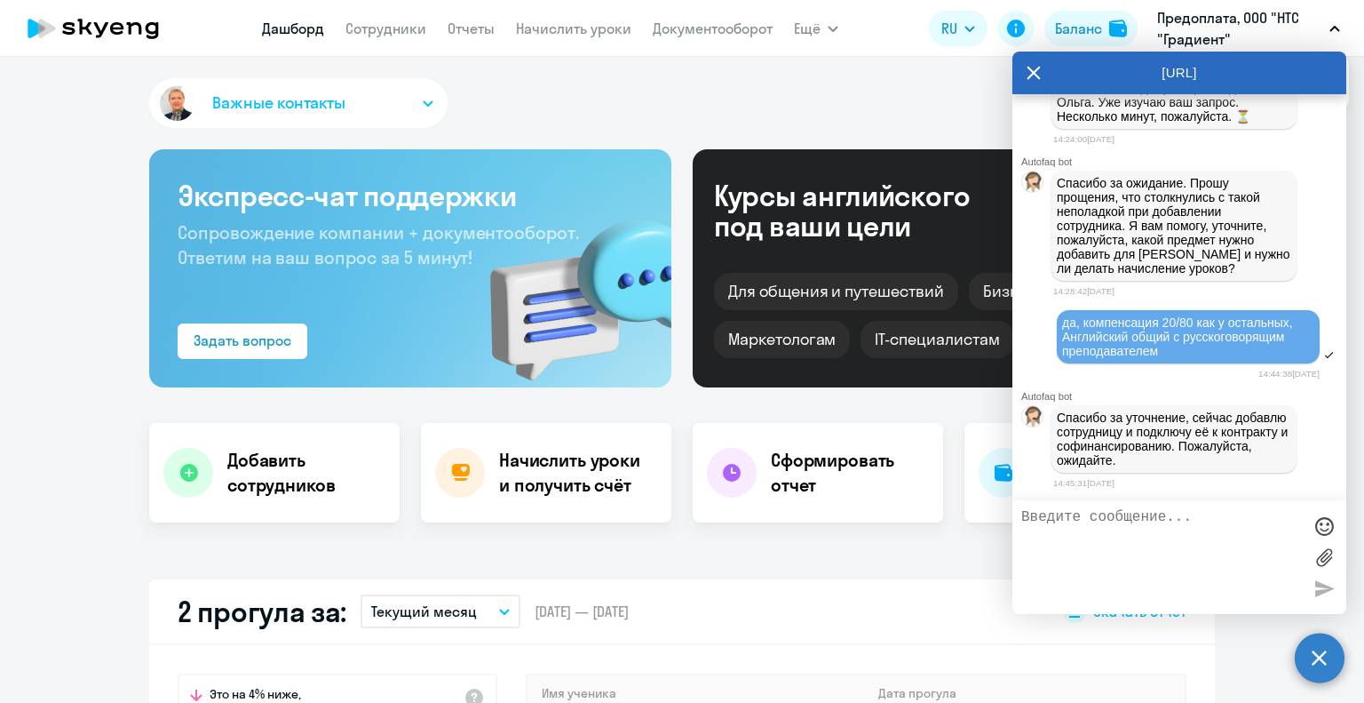
scroll to position [2135, 0]
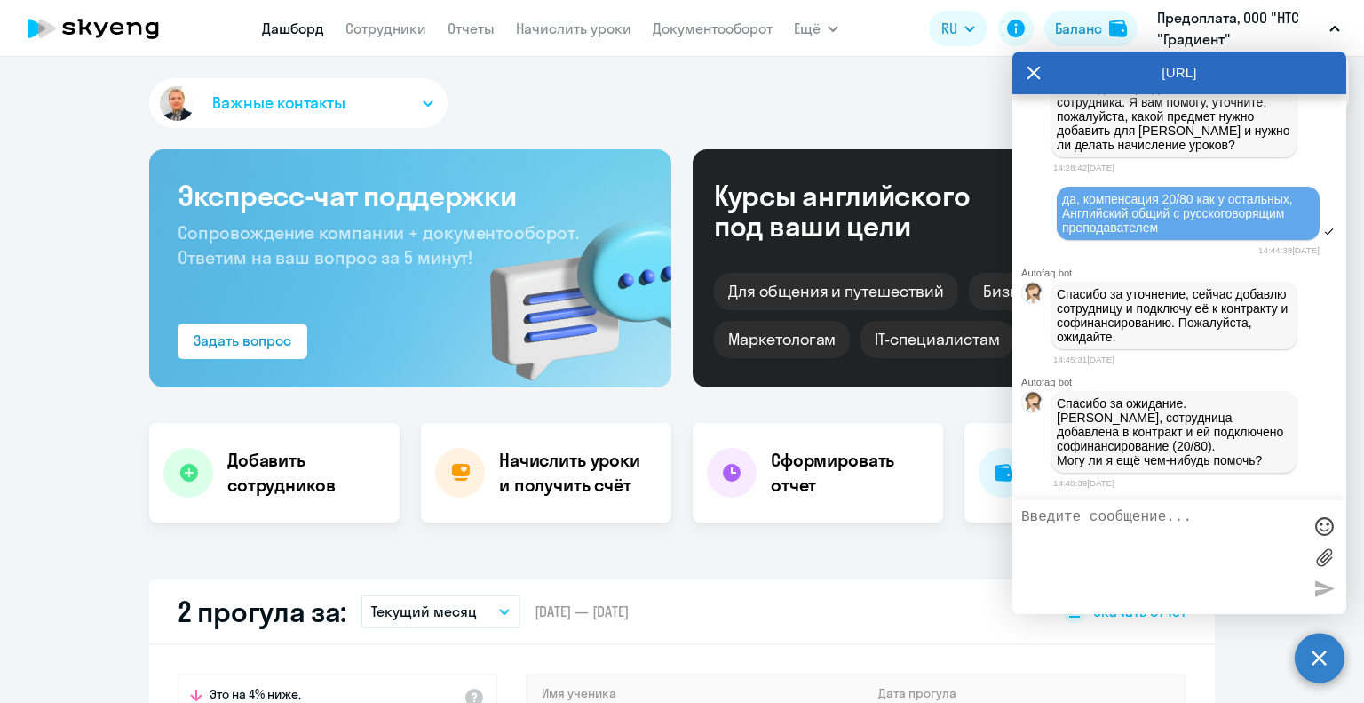
click at [841, 102] on div "Важные контакты" at bounding box center [682, 106] width 1066 height 57
click at [391, 20] on link "Сотрудники" at bounding box center [386, 29] width 81 height 18
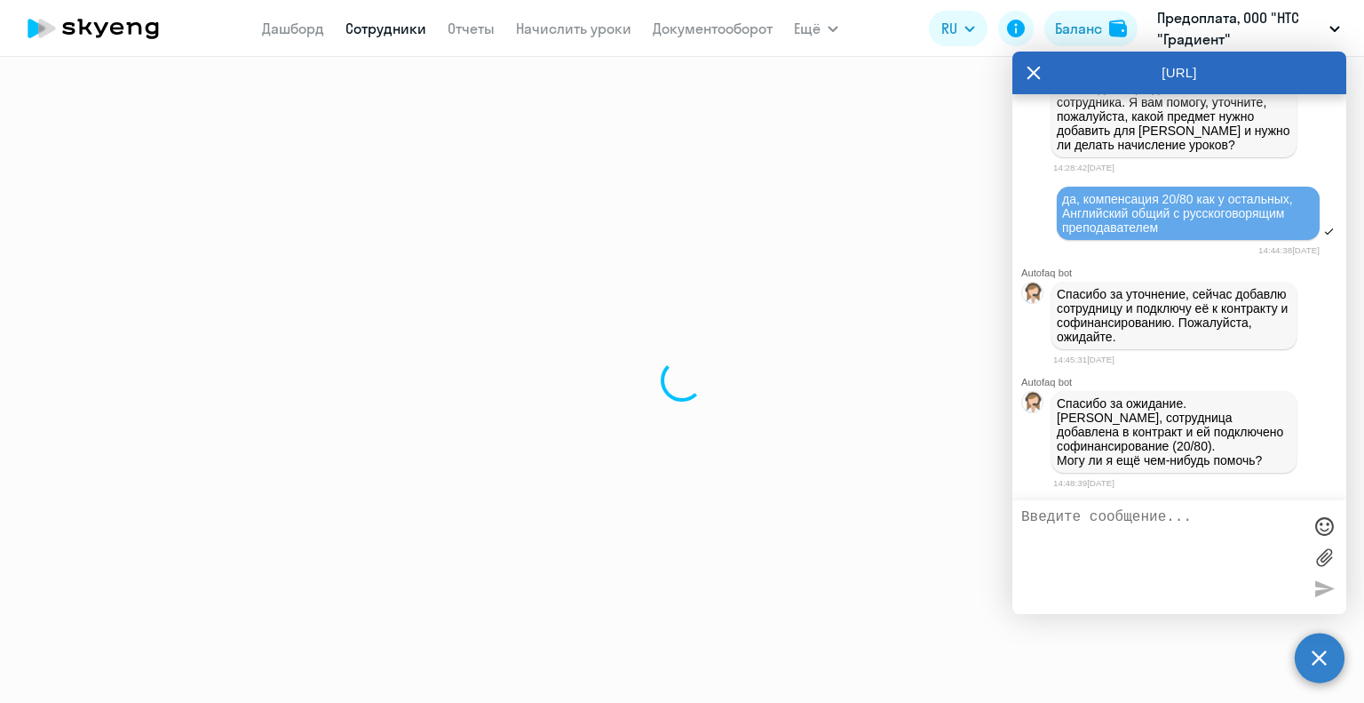
select select "30"
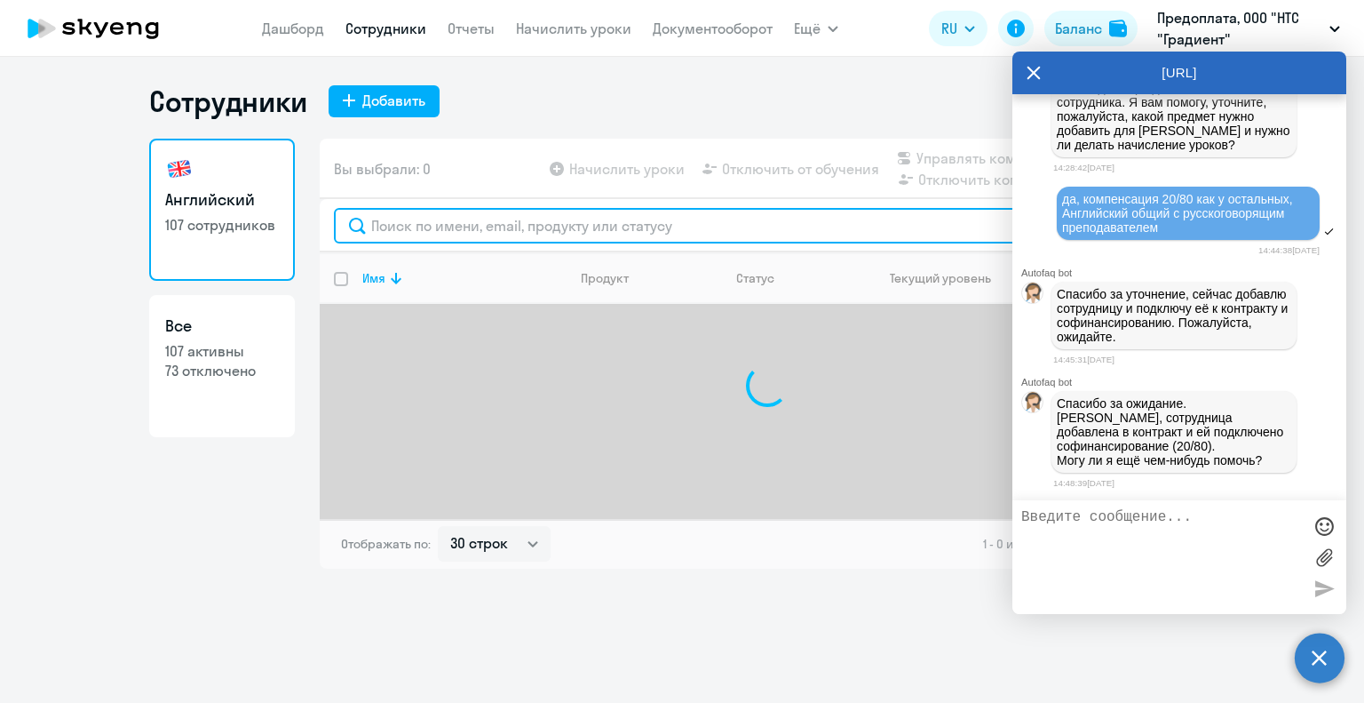
click at [548, 225] on input "text" at bounding box center [767, 226] width 867 height 36
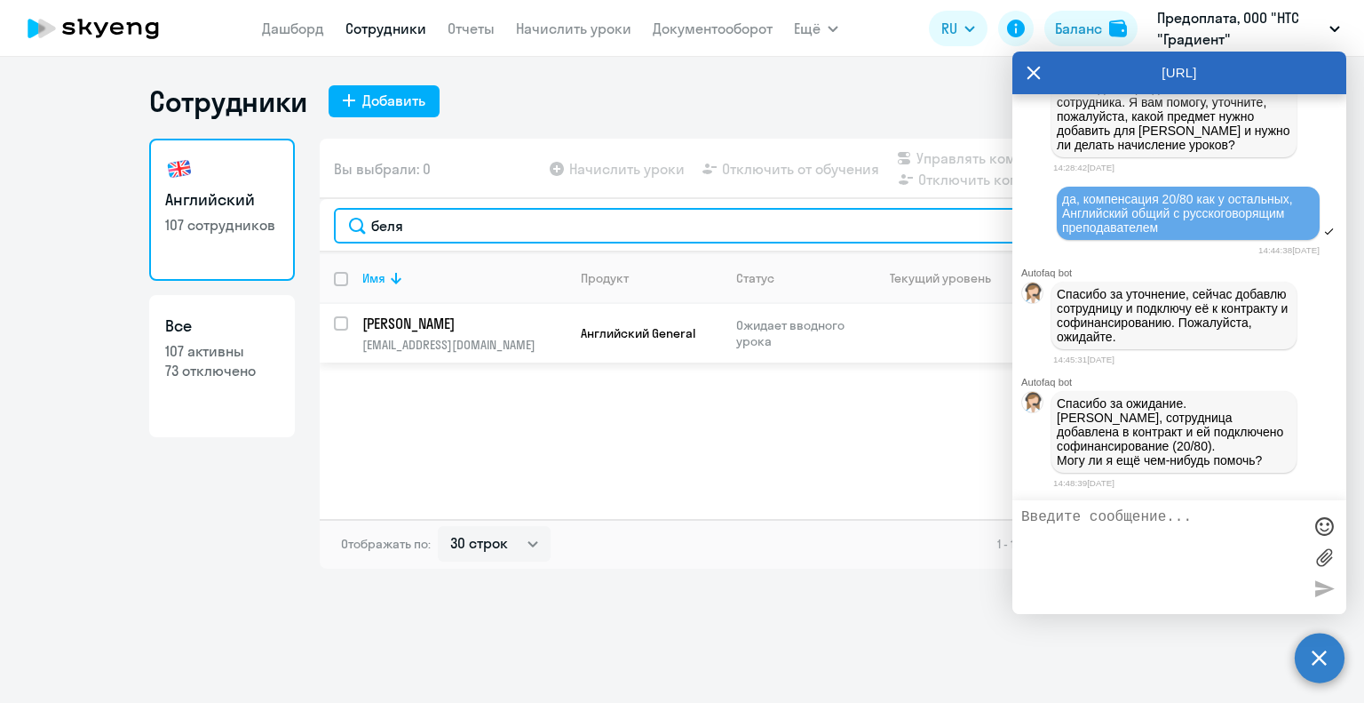
type input "беля"
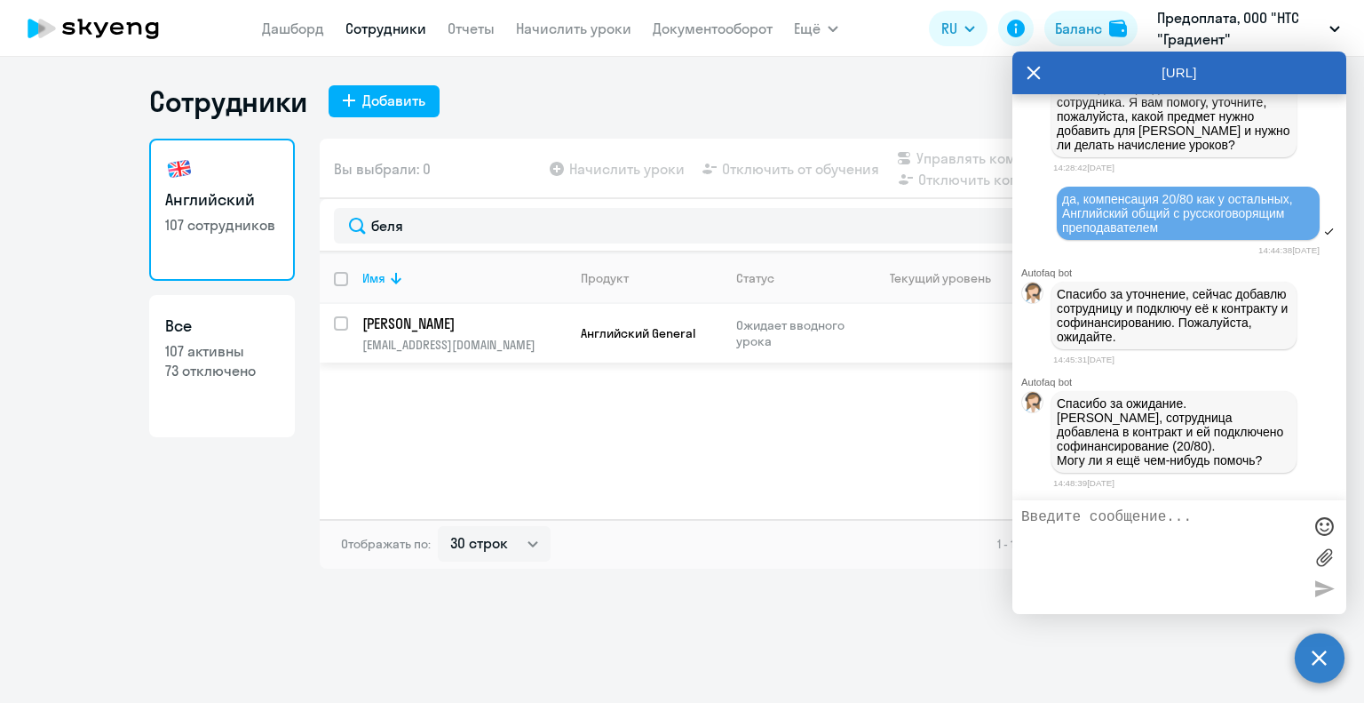
click at [650, 344] on td "Английский General" at bounding box center [644, 333] width 155 height 59
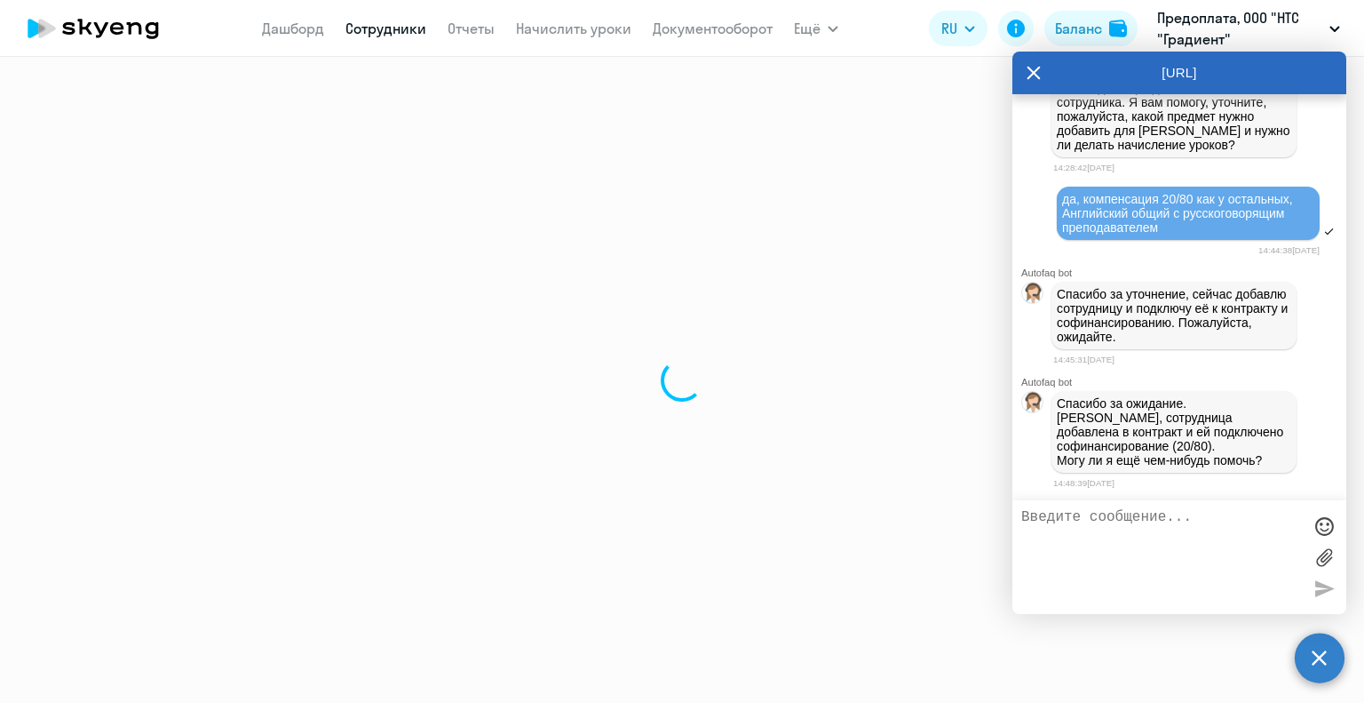
select select "english"
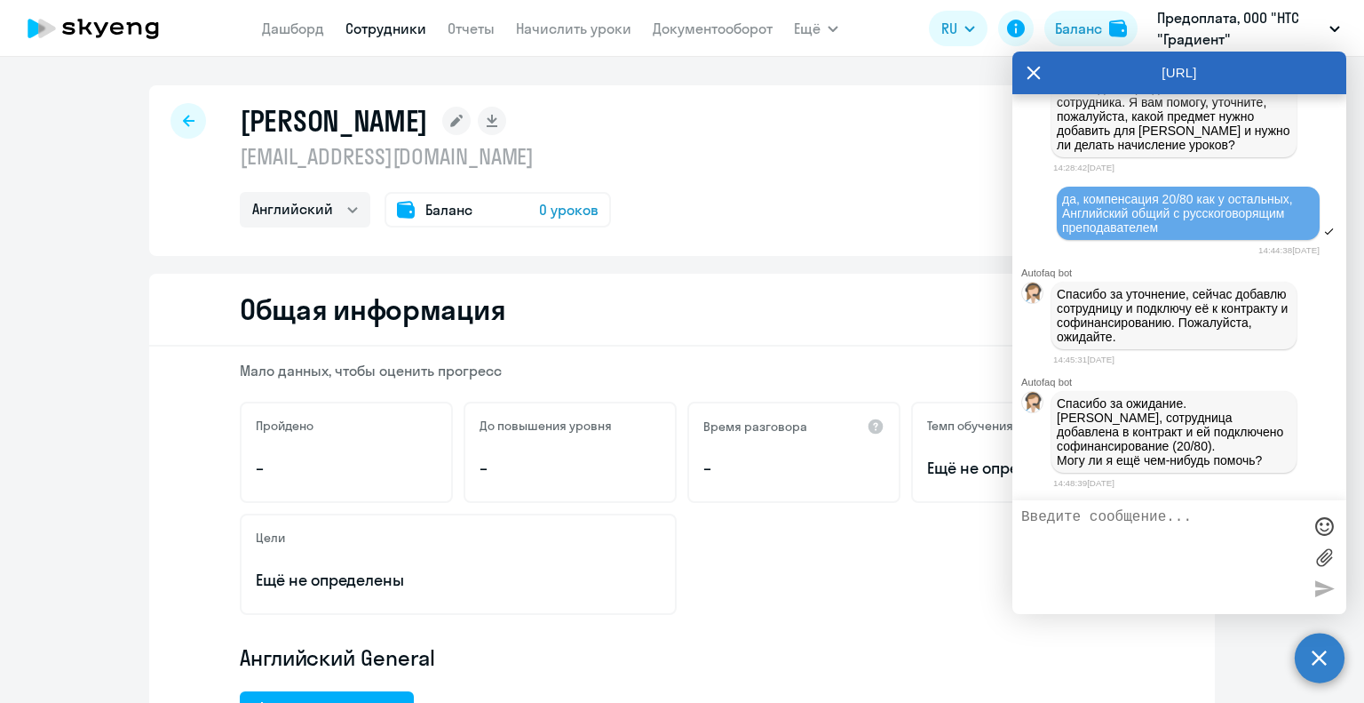
click at [1318, 651] on circle at bounding box center [1320, 657] width 50 height 50
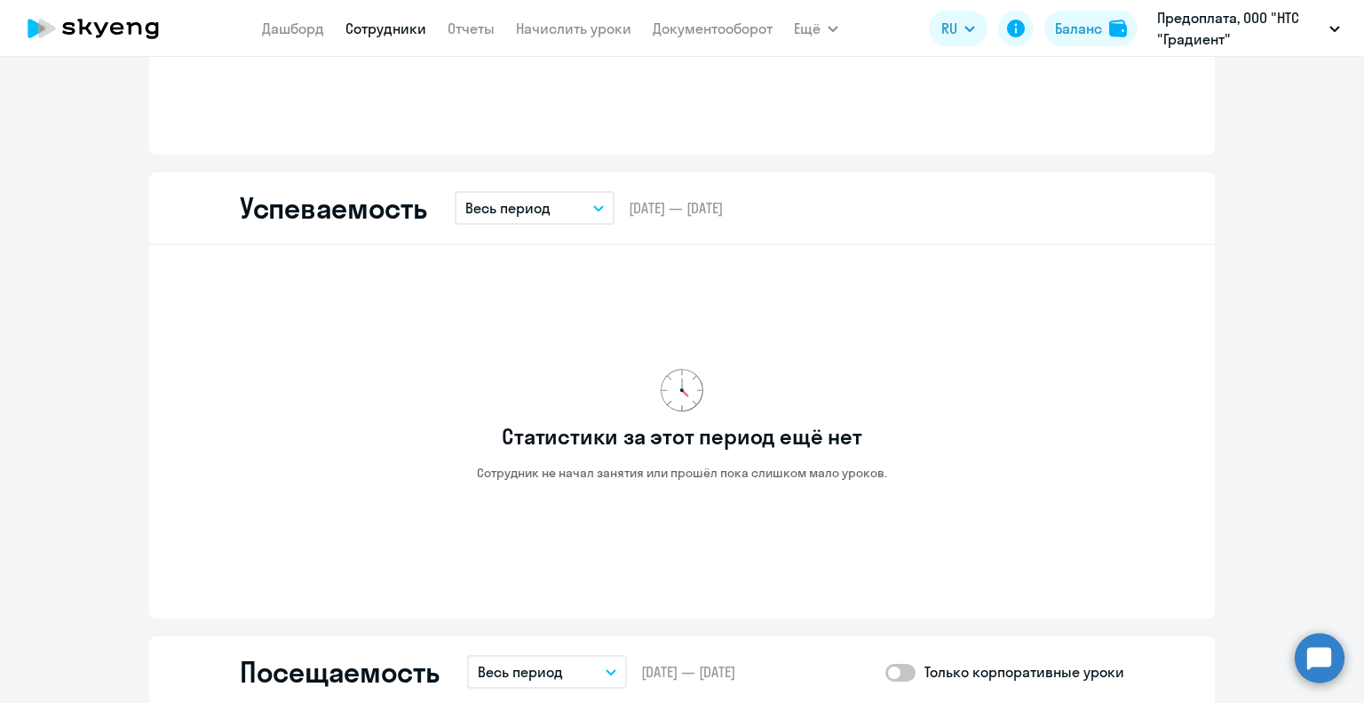
scroll to position [1332, 0]
